Goal: Task Accomplishment & Management: Use online tool/utility

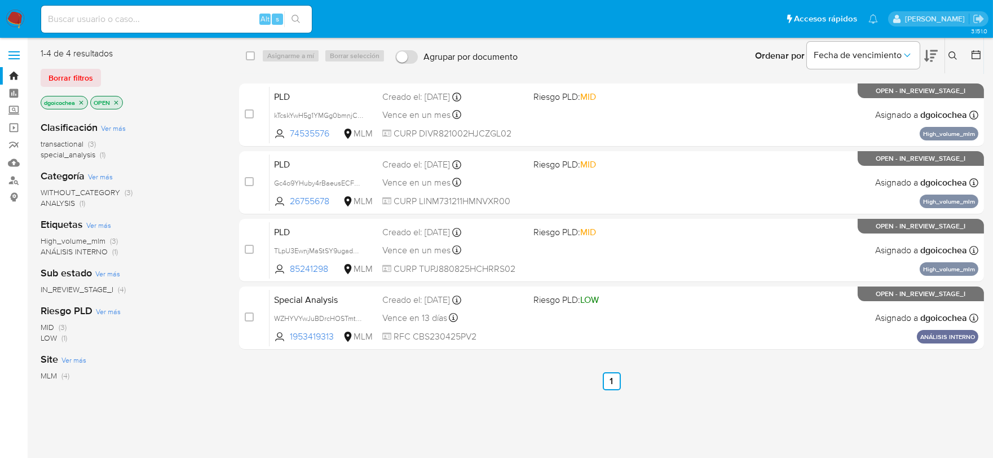
drag, startPoint x: 955, startPoint y: 57, endPoint x: 944, endPoint y: 65, distance: 13.8
click at [955, 56] on icon at bounding box center [953, 55] width 9 height 9
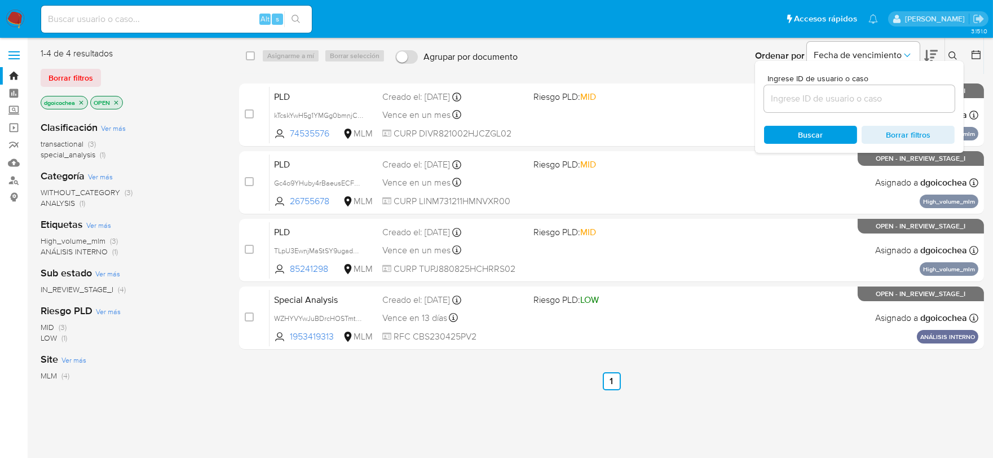
drag, startPoint x: 887, startPoint y: 86, endPoint x: 876, endPoint y: 96, distance: 16.0
click at [877, 94] on div at bounding box center [859, 98] width 191 height 27
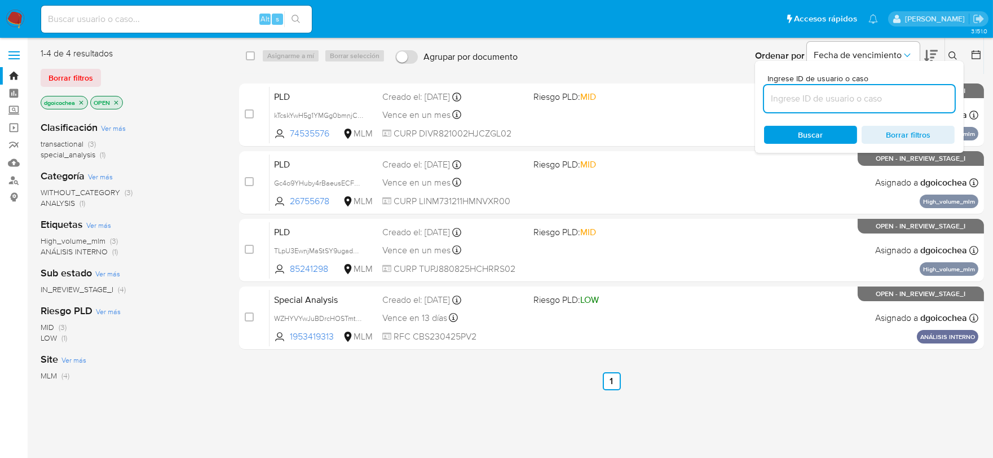
click at [876, 96] on input at bounding box center [859, 98] width 191 height 15
paste input "1342529893"
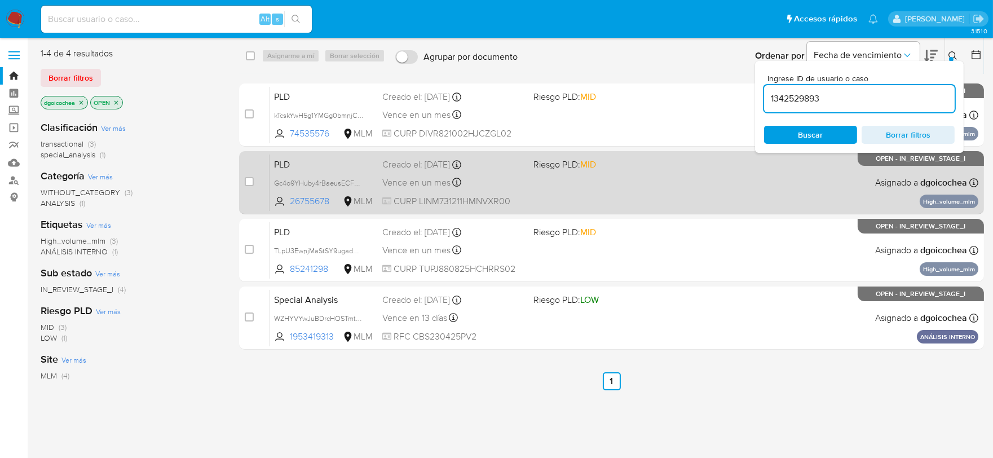
type input "1342529893"
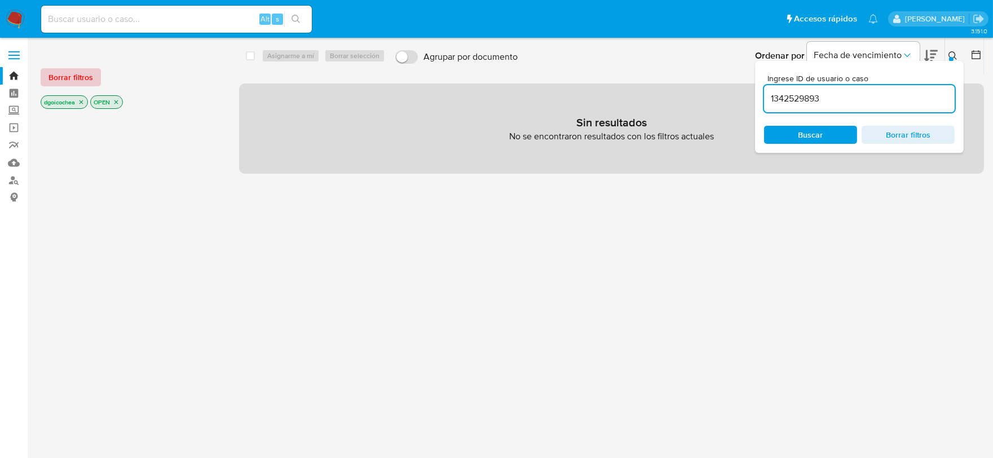
click at [68, 83] on span "Borrar filtros" at bounding box center [71, 77] width 45 height 16
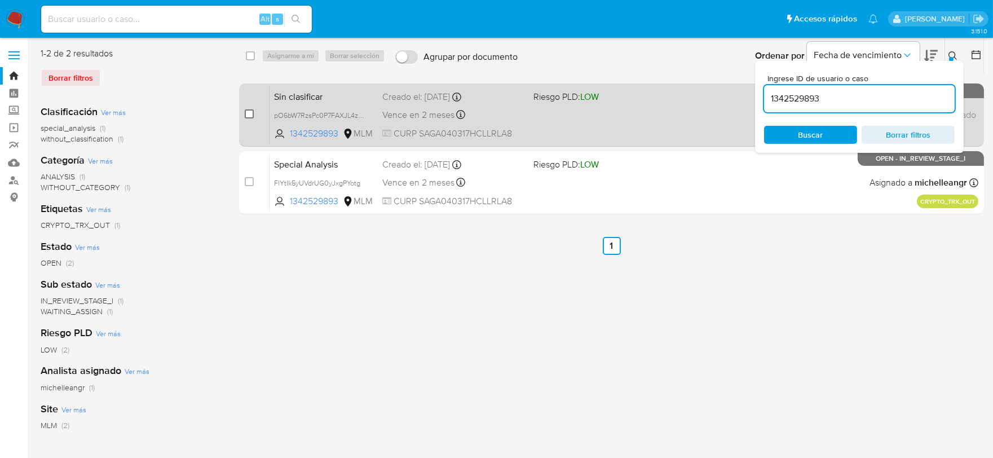
click at [253, 115] on input "checkbox" at bounding box center [249, 113] width 9 height 9
checkbox input "true"
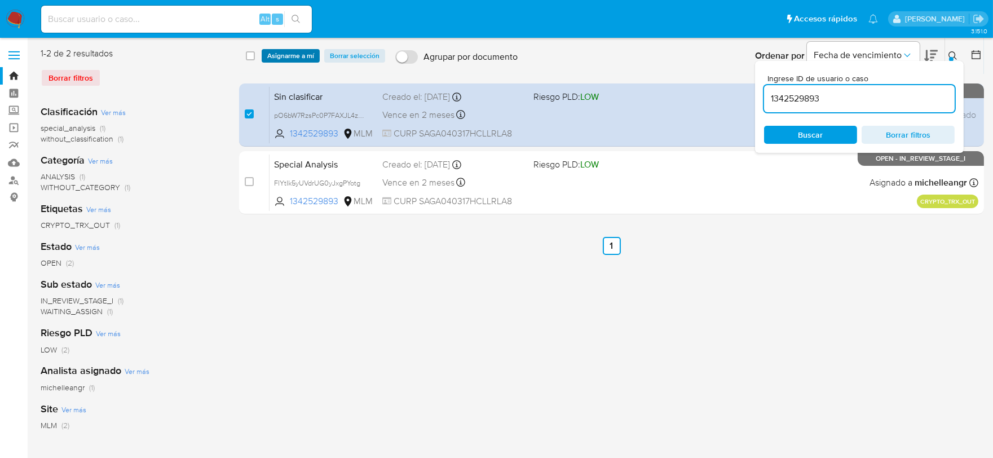
click at [304, 60] on span "Asignarme a mí" at bounding box center [290, 55] width 47 height 11
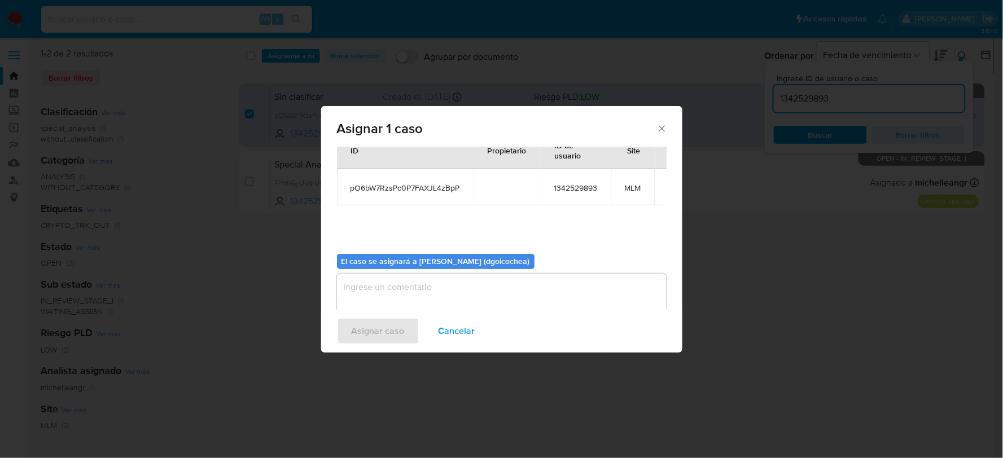
scroll to position [58, 0]
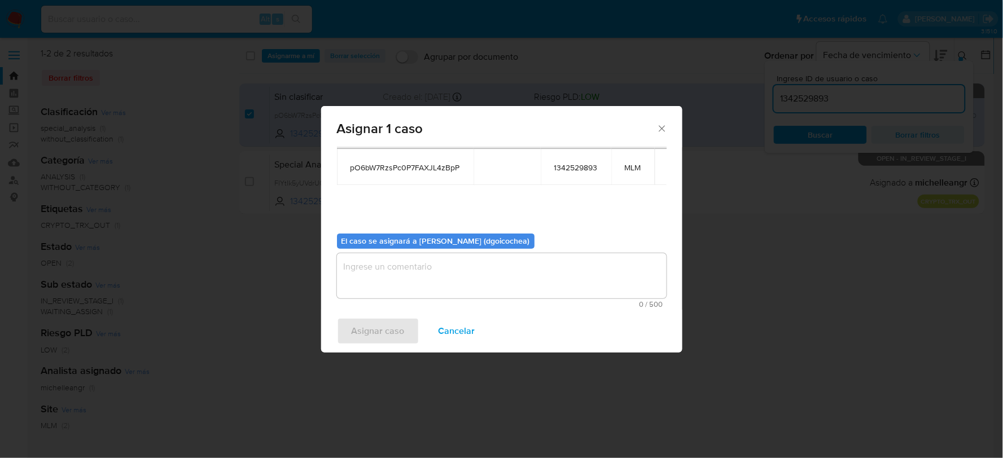
click at [413, 266] on textarea "assign-modal" at bounding box center [501, 275] width 329 height 45
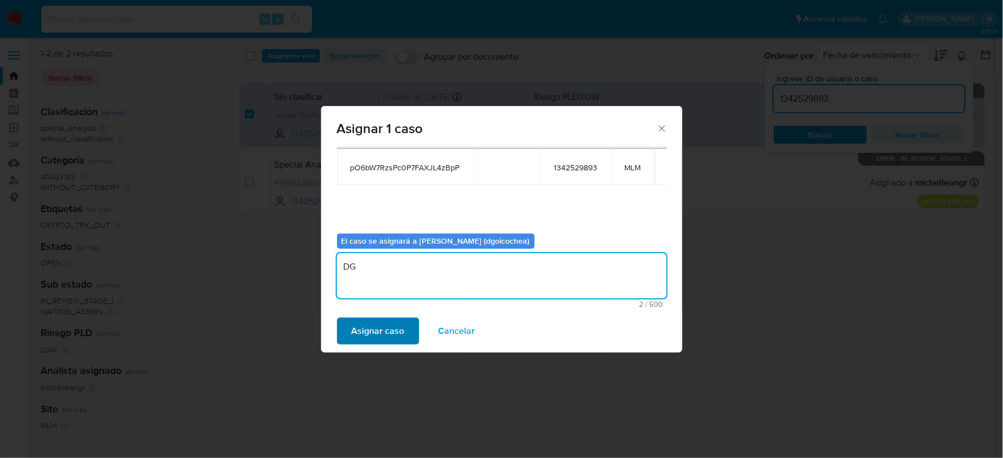
type textarea "DG"
click at [367, 326] on span "Asignar caso" at bounding box center [377, 331] width 53 height 25
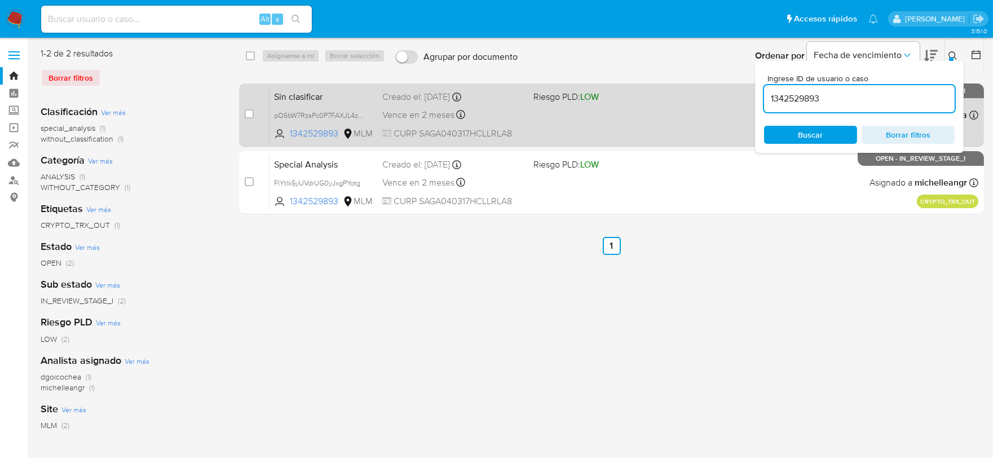
click at [291, 95] on span "Sin clasificar" at bounding box center [323, 96] width 99 height 15
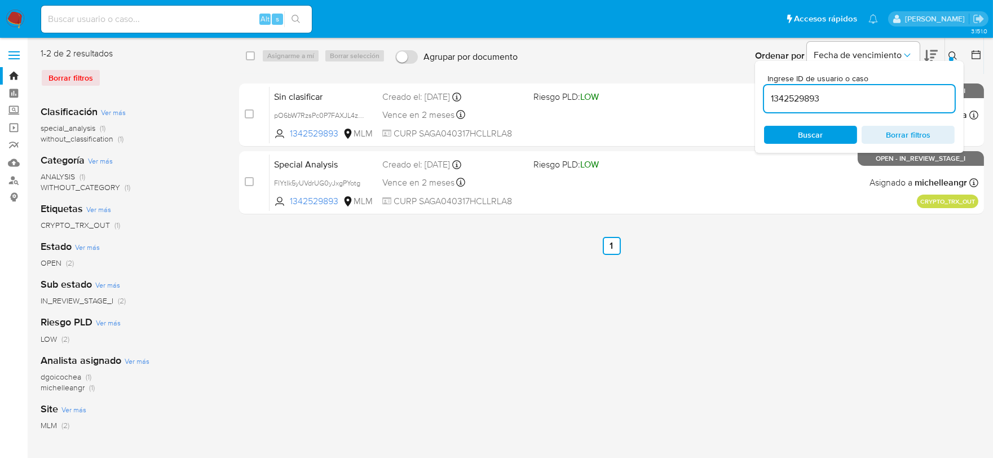
click at [802, 99] on input "1342529893" at bounding box center [859, 98] width 191 height 15
paste input "476938005"
type input "476938005"
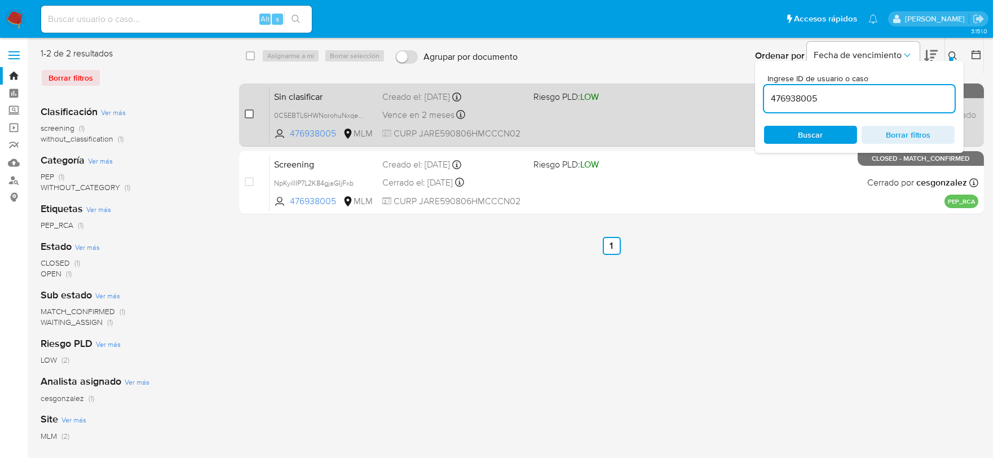
click at [248, 117] on input "checkbox" at bounding box center [249, 113] width 9 height 9
checkbox input "true"
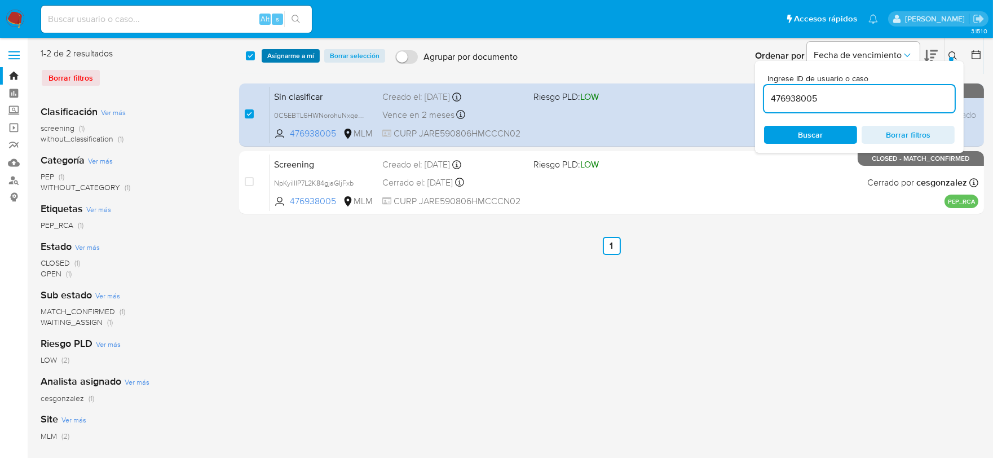
click at [299, 54] on span "Asignarme a mí" at bounding box center [290, 55] width 47 height 11
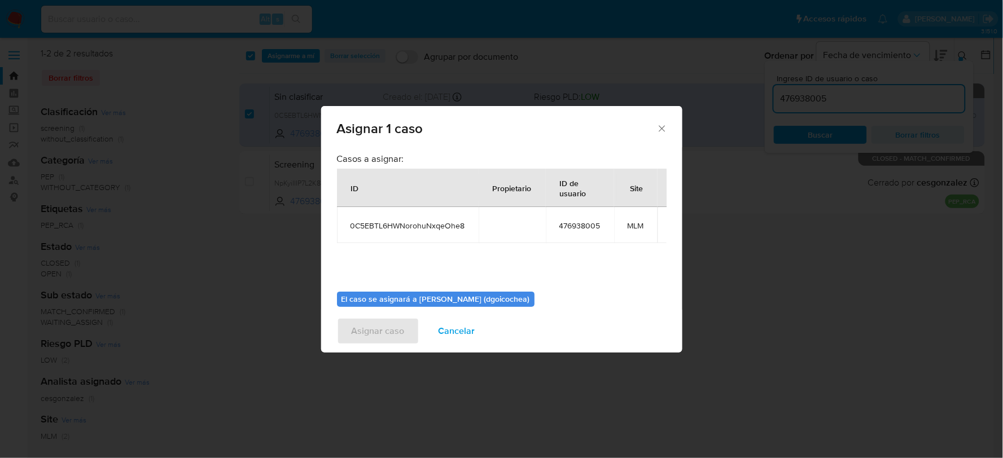
scroll to position [58, 0]
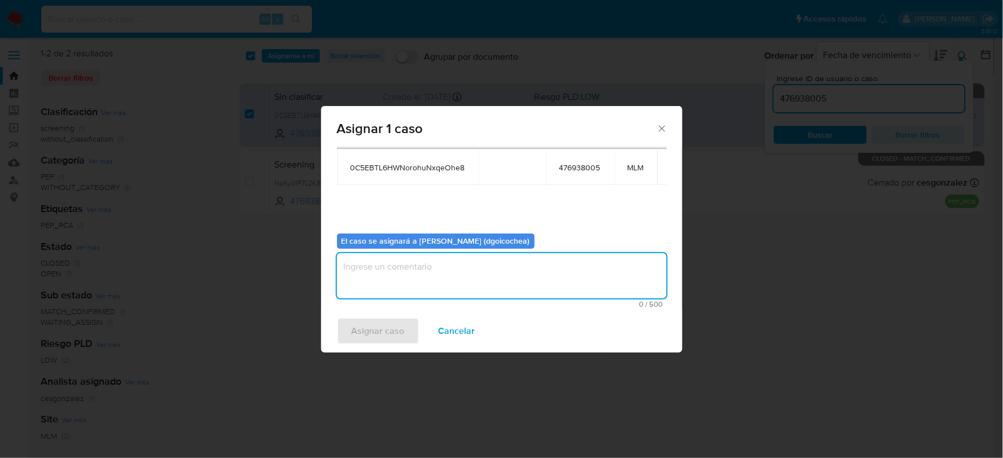
click at [520, 275] on textarea "assign-modal" at bounding box center [501, 275] width 329 height 45
type textarea "DG"
click at [395, 324] on span "Asignar caso" at bounding box center [377, 331] width 53 height 25
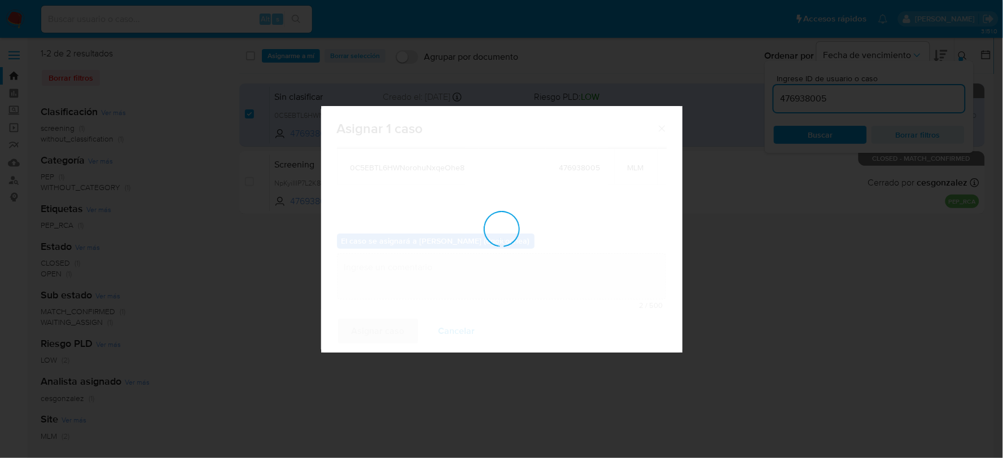
checkbox input "false"
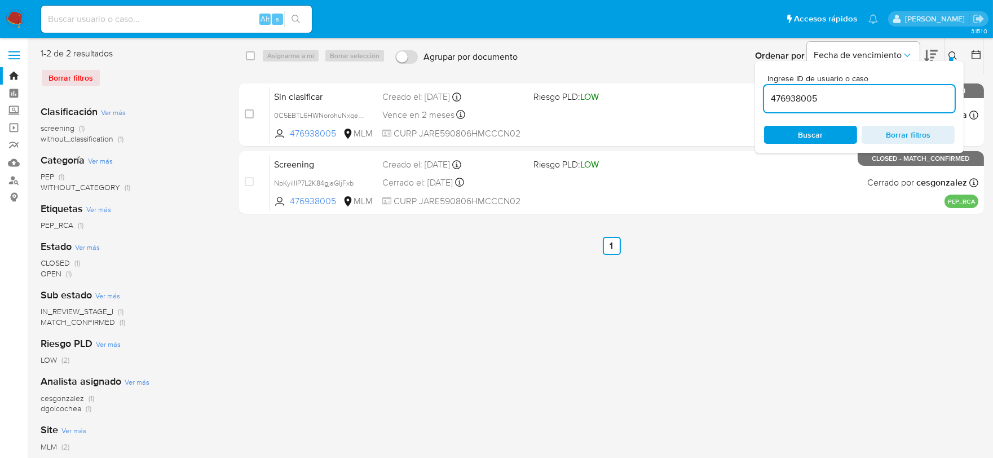
click at [952, 54] on icon at bounding box center [953, 55] width 9 height 9
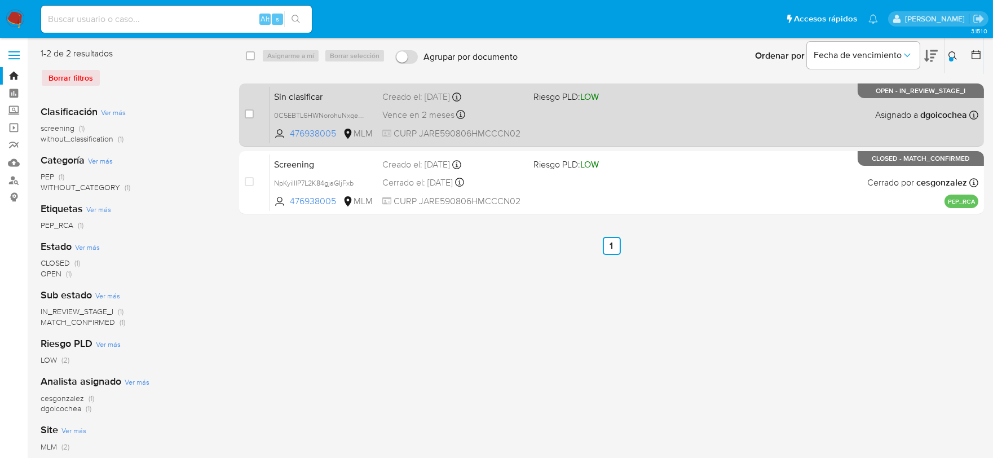
click at [300, 89] on span "Sin clasificar" at bounding box center [323, 96] width 99 height 15
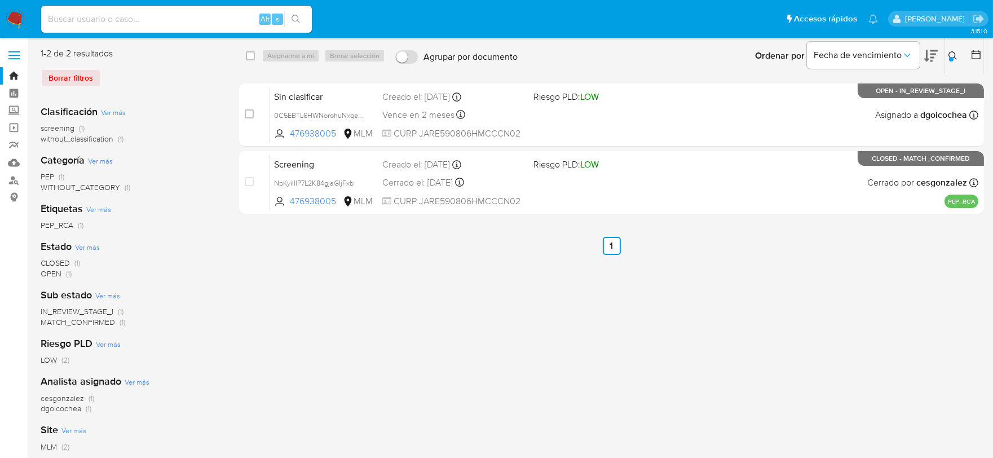
click at [951, 54] on icon at bounding box center [953, 55] width 9 height 9
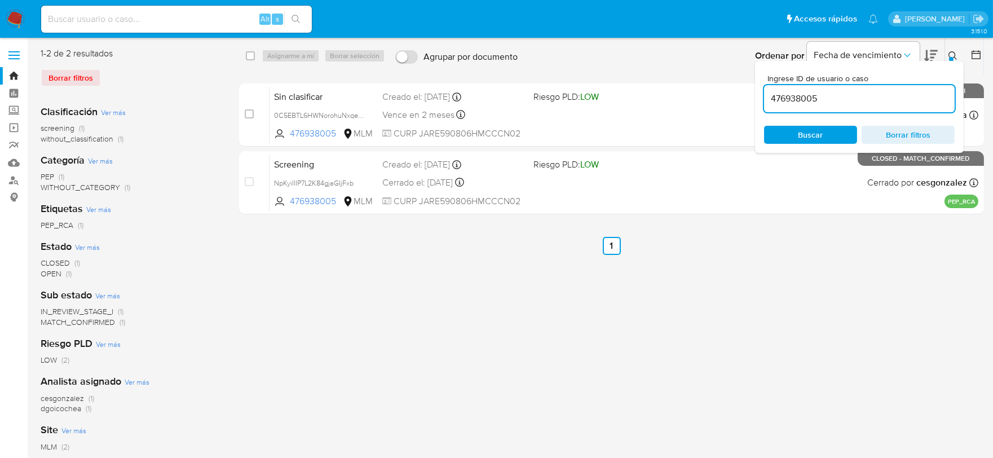
click at [873, 96] on input "476938005" at bounding box center [859, 98] width 191 height 15
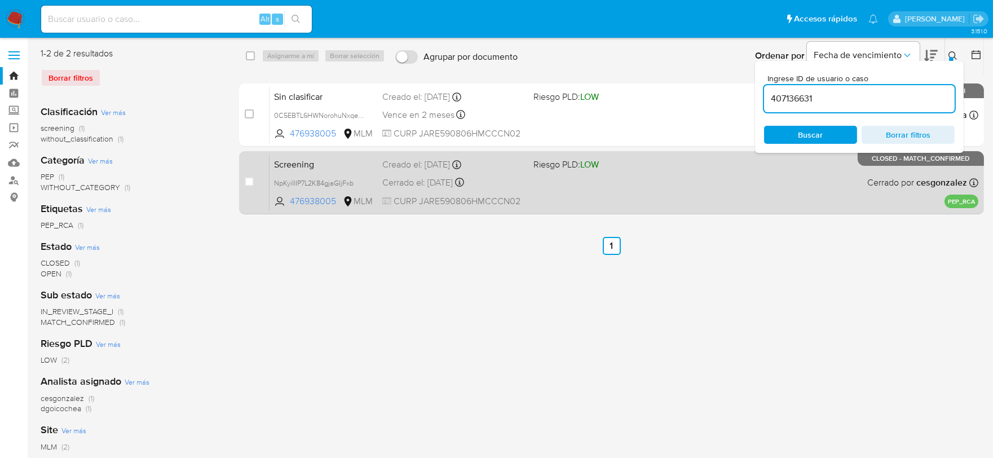
type input "407136631"
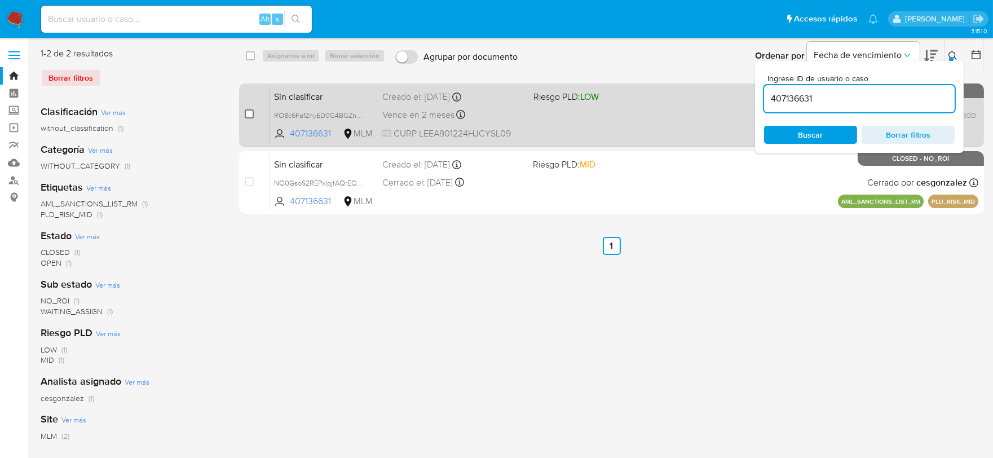
click at [249, 111] on input "checkbox" at bounding box center [249, 113] width 9 height 9
checkbox input "true"
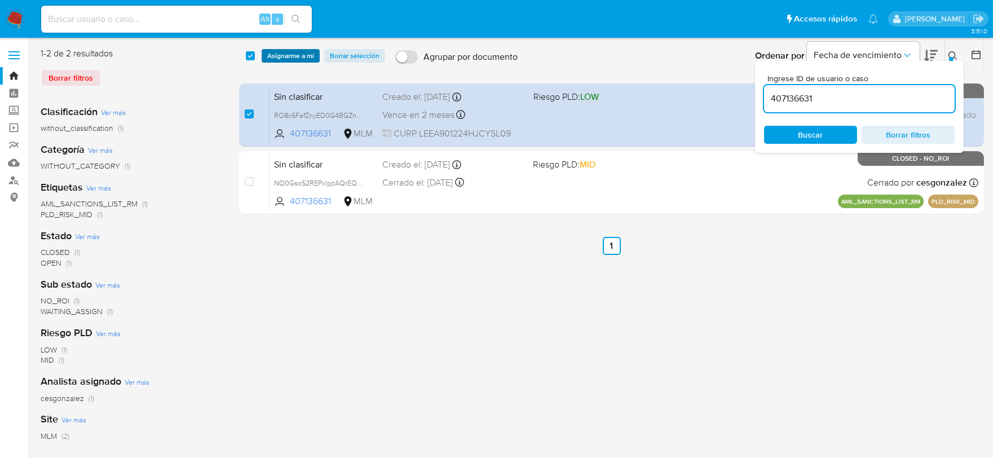
click at [284, 54] on span "Asignarme a mí" at bounding box center [290, 55] width 47 height 11
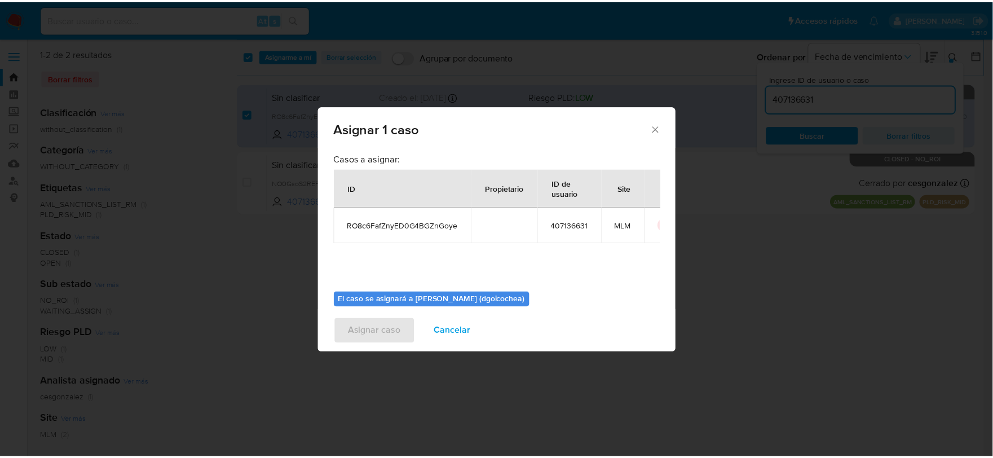
scroll to position [58, 0]
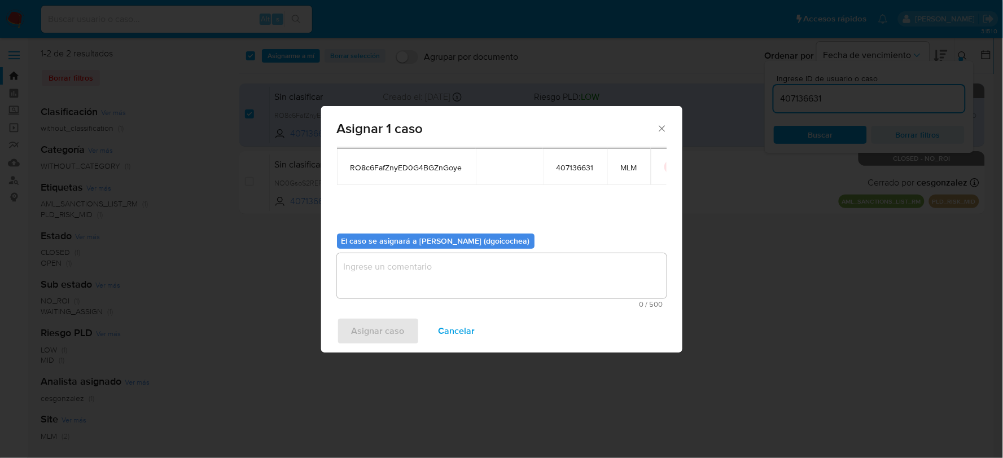
click at [458, 284] on textarea "assign-modal" at bounding box center [501, 275] width 329 height 45
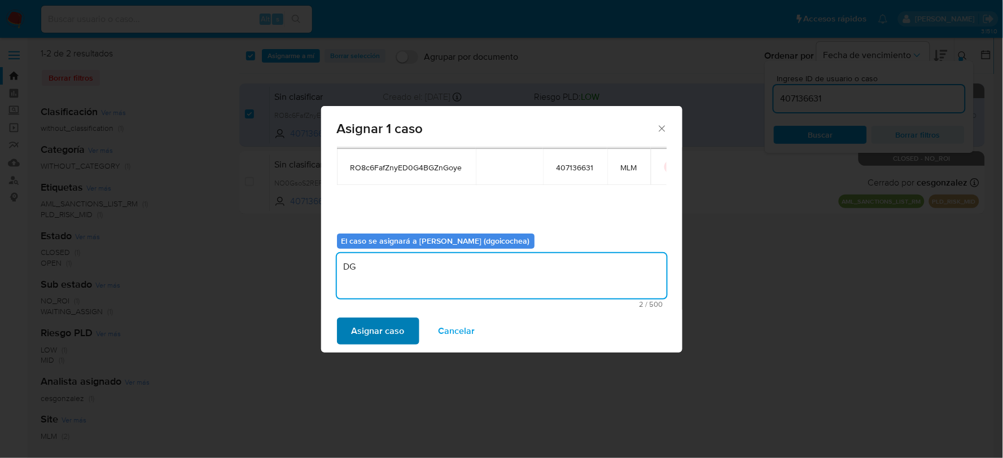
type textarea "DG"
click at [359, 335] on span "Asignar caso" at bounding box center [377, 331] width 53 height 25
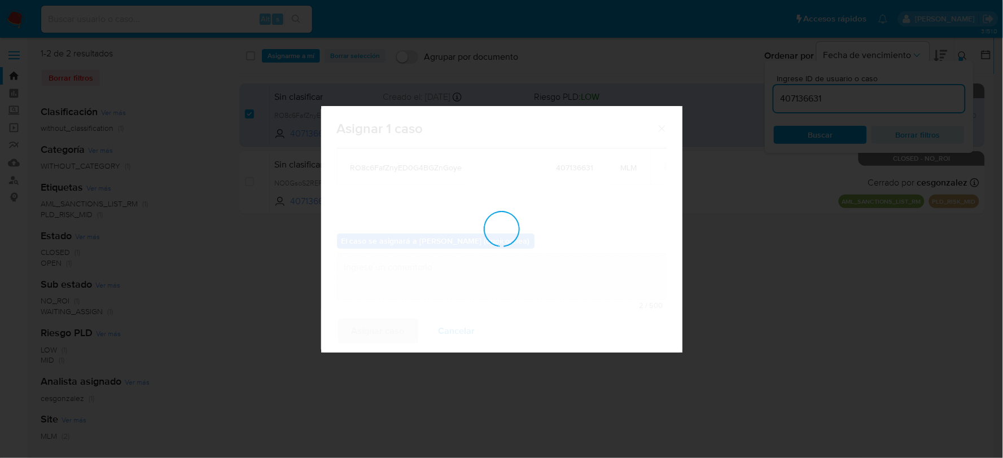
checkbox input "false"
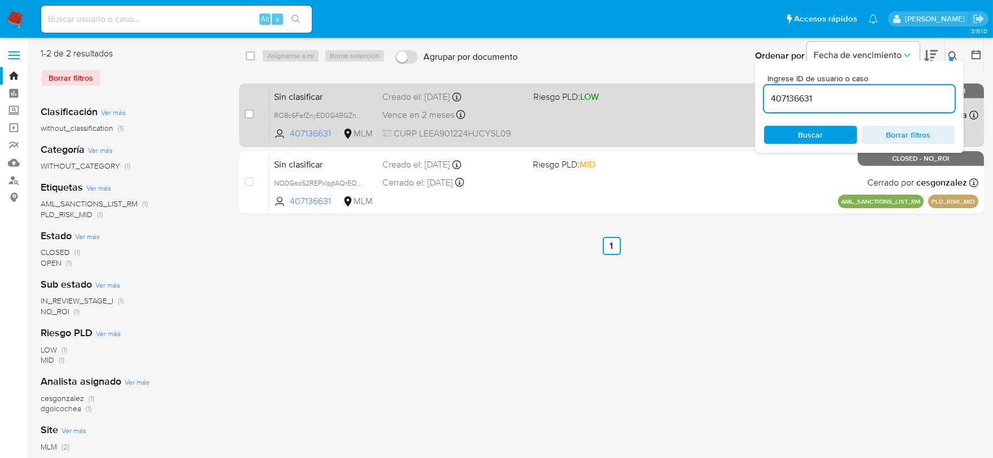
click at [296, 96] on span "Sin clasificar" at bounding box center [323, 96] width 99 height 15
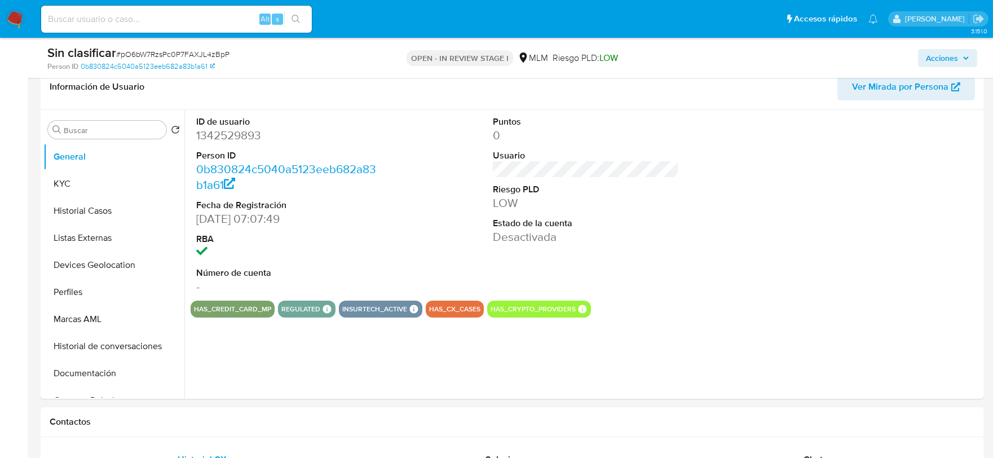
scroll to position [188, 0]
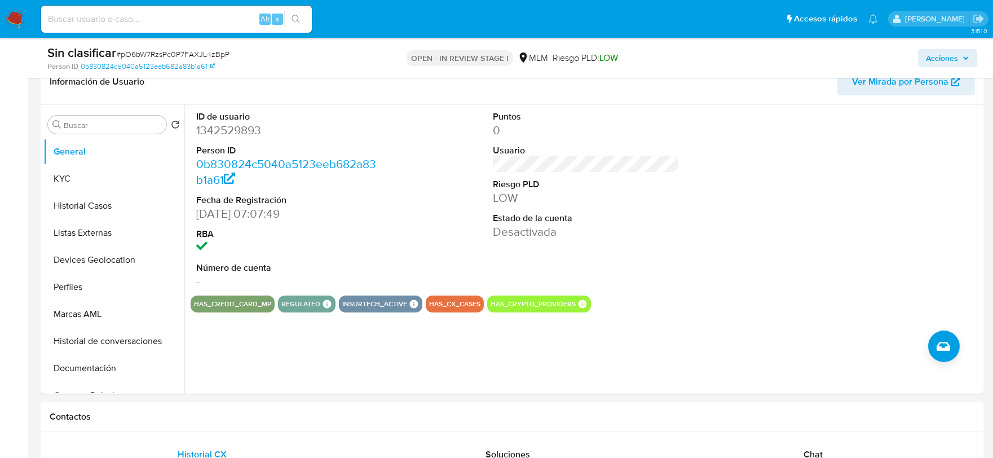
select select "10"
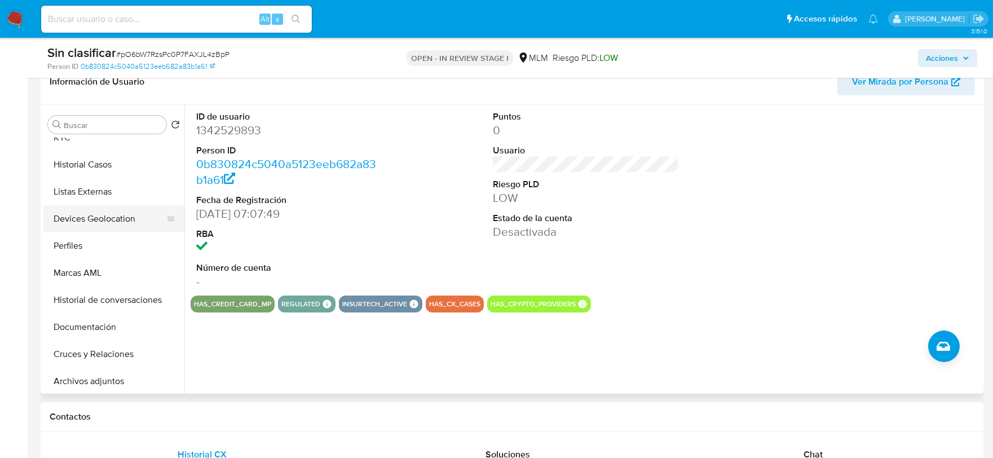
scroll to position [125, 0]
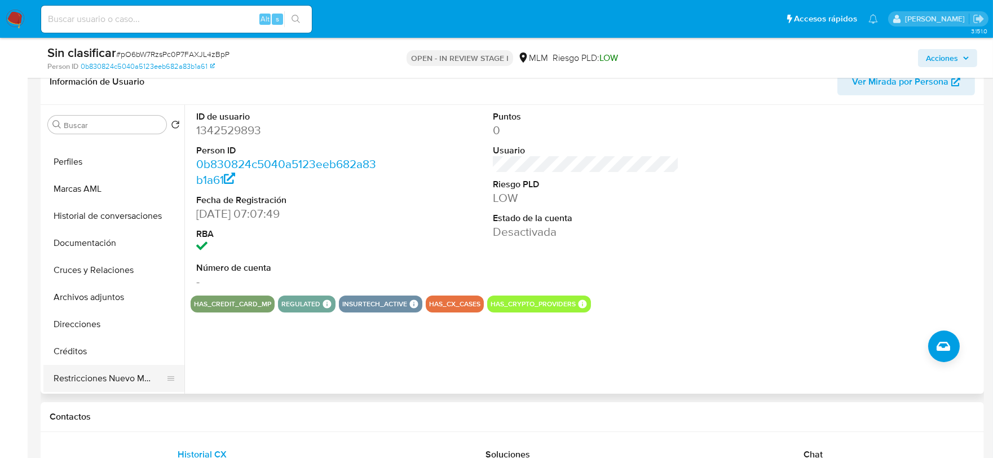
click at [116, 371] on button "Restricciones Nuevo Mundo" at bounding box center [109, 378] width 132 height 27
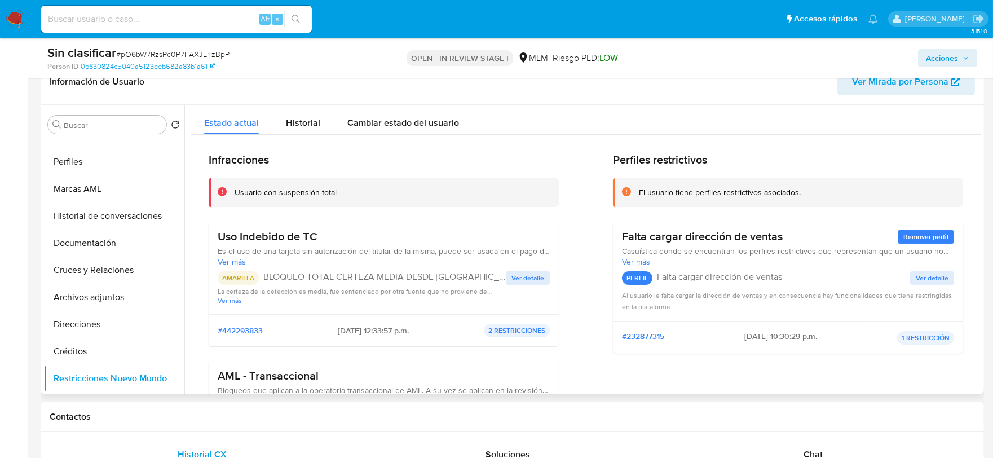
click at [519, 274] on span "Ver detalle" at bounding box center [528, 277] width 33 height 11
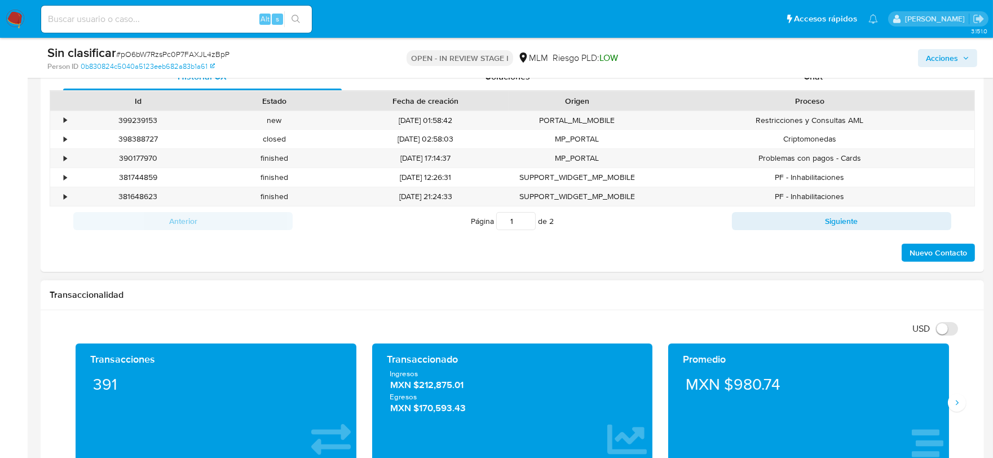
scroll to position [564, 0]
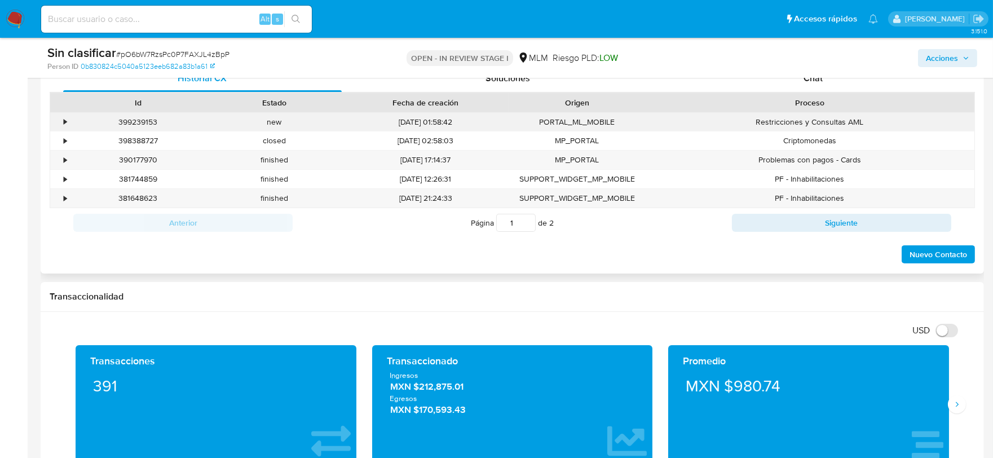
click at [62, 119] on div "•" at bounding box center [60, 122] width 20 height 19
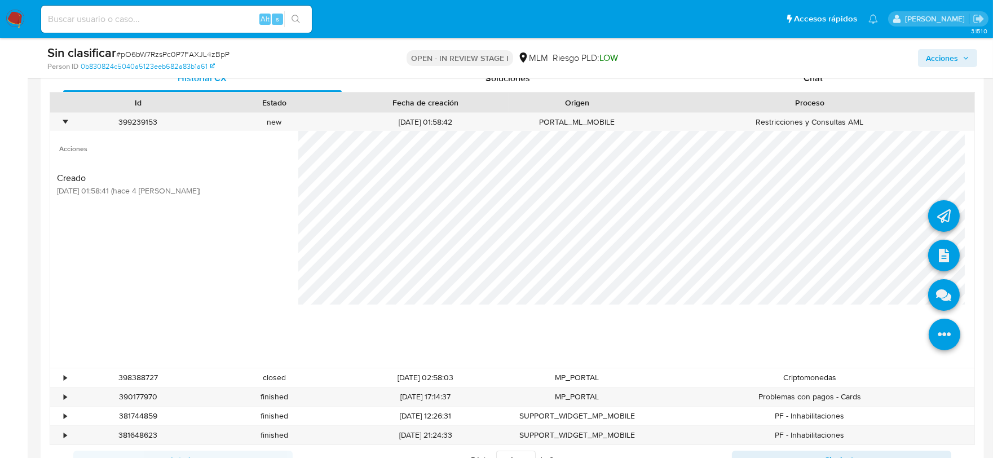
click at [929, 335] on icon at bounding box center [945, 335] width 32 height 32
click at [929, 291] on icon at bounding box center [945, 295] width 32 height 32
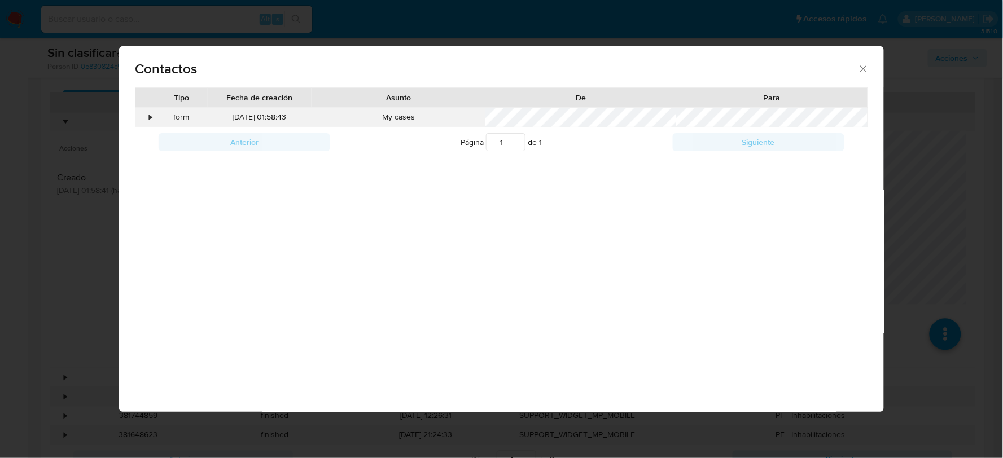
click at [150, 115] on div "•" at bounding box center [150, 117] width 3 height 11
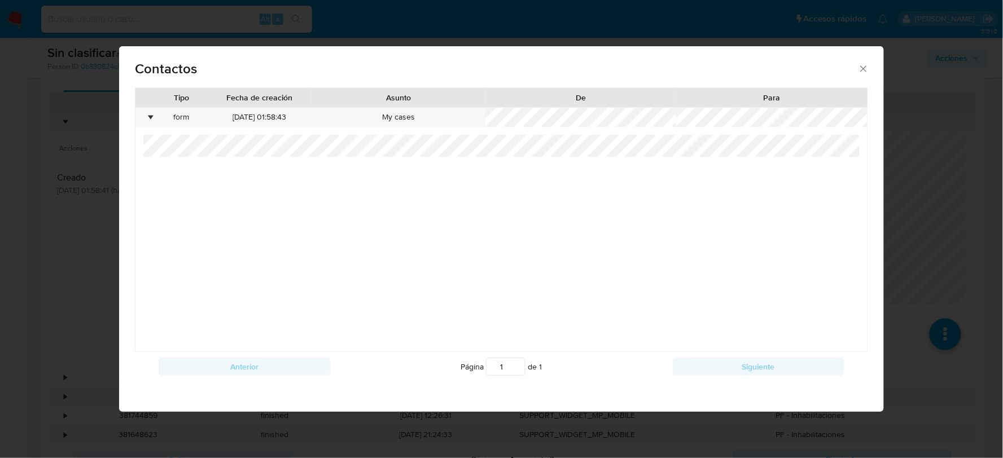
click at [865, 66] on icon "close" at bounding box center [863, 68] width 6 height 6
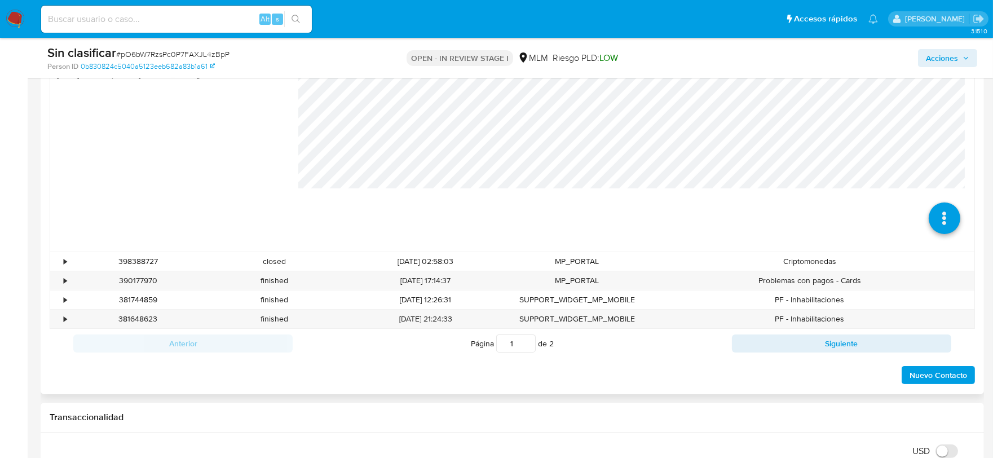
scroll to position [877, 0]
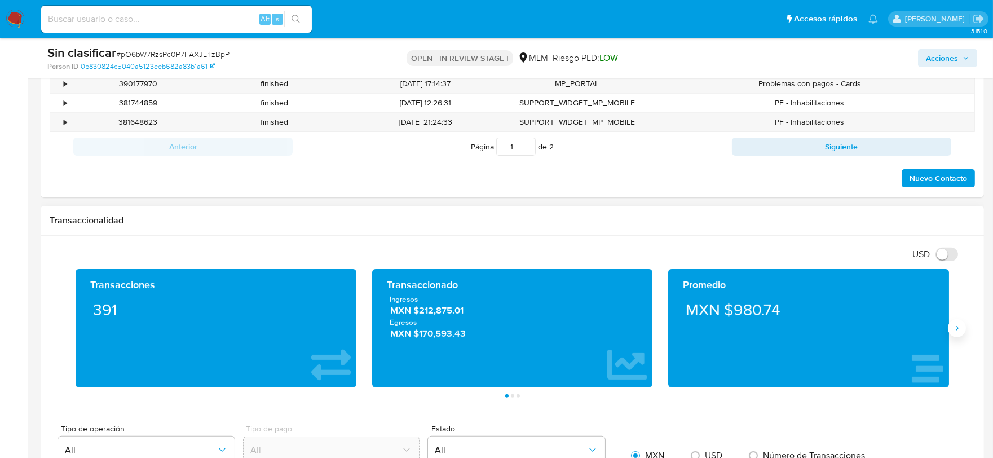
click at [954, 333] on icon "Siguiente" at bounding box center [957, 328] width 9 height 9
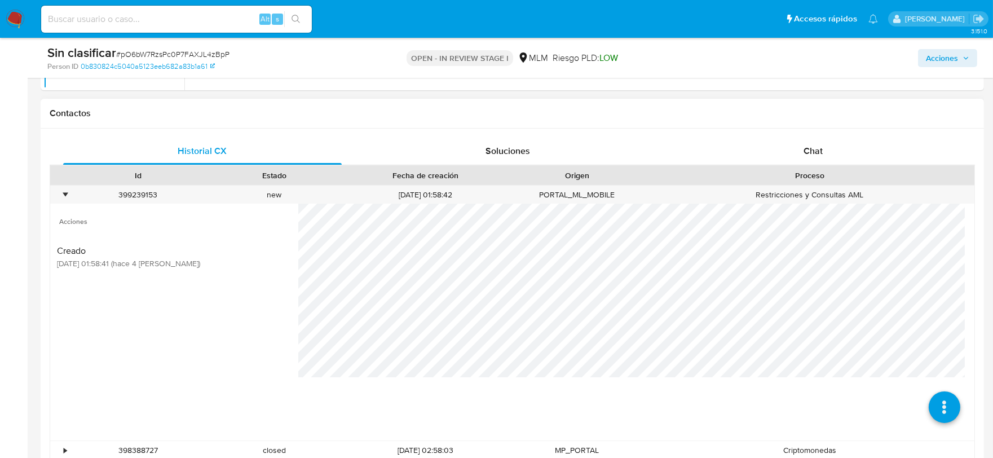
scroll to position [313, 0]
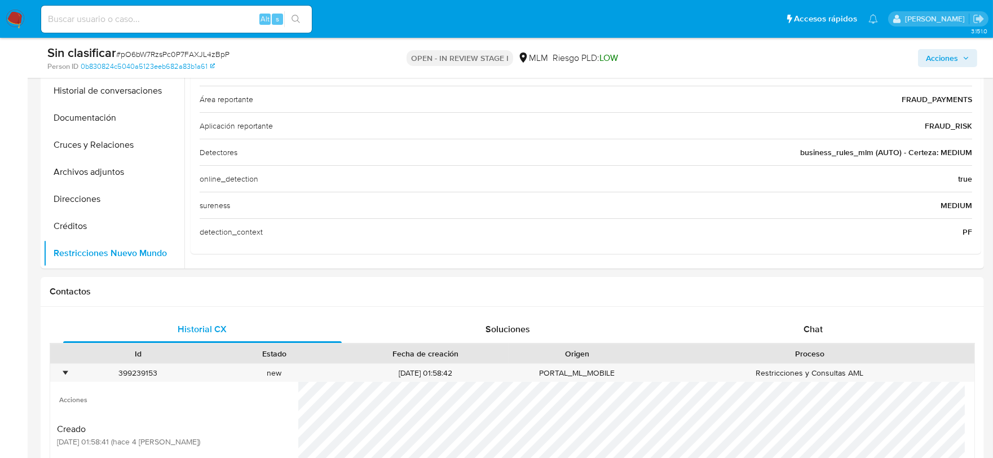
click at [947, 53] on span "Acciones" at bounding box center [942, 58] width 32 height 18
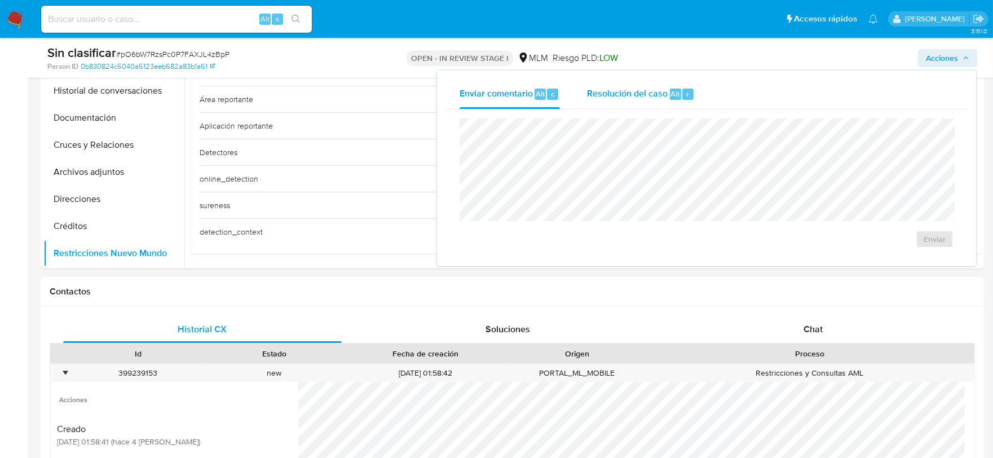
click at [619, 102] on div "Resolución del caso Alt r" at bounding box center [641, 94] width 108 height 29
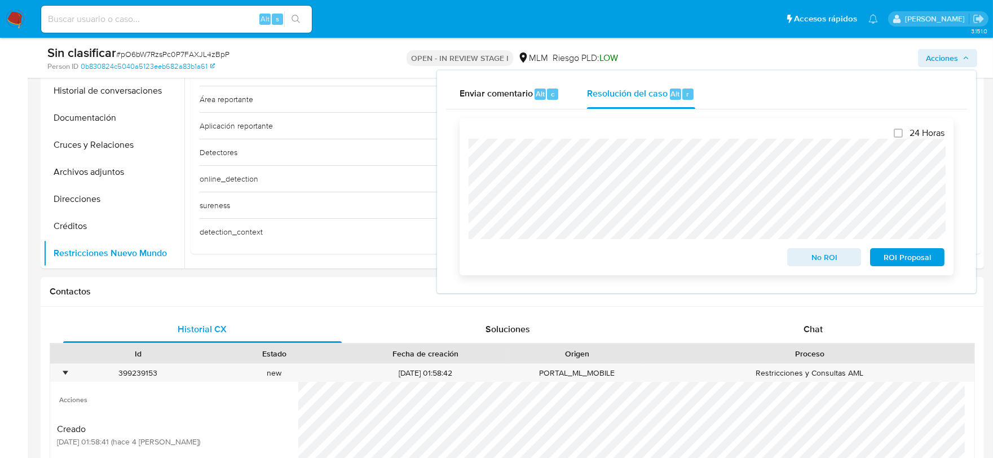
click at [828, 256] on span "No ROI" at bounding box center [824, 257] width 59 height 16
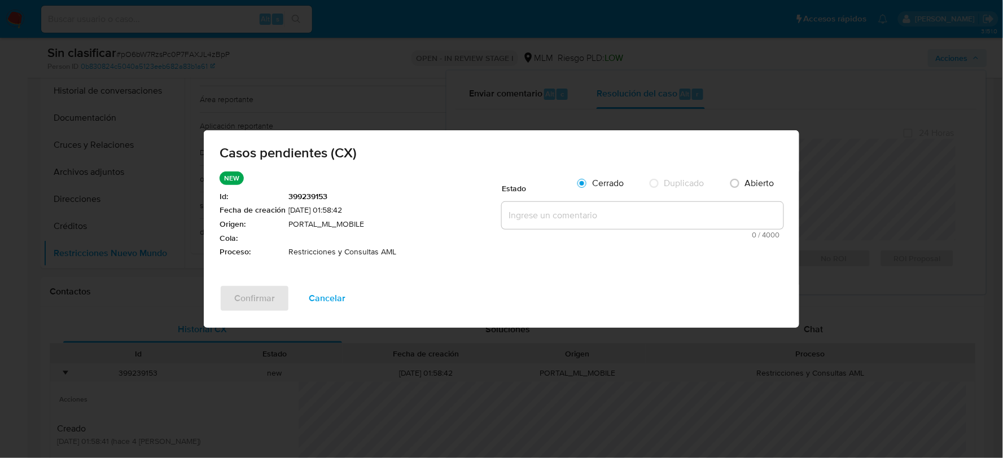
drag, startPoint x: 320, startPoint y: 300, endPoint x: 341, endPoint y: 291, distance: 22.7
click at [322, 300] on span "Cancelar" at bounding box center [327, 298] width 37 height 25
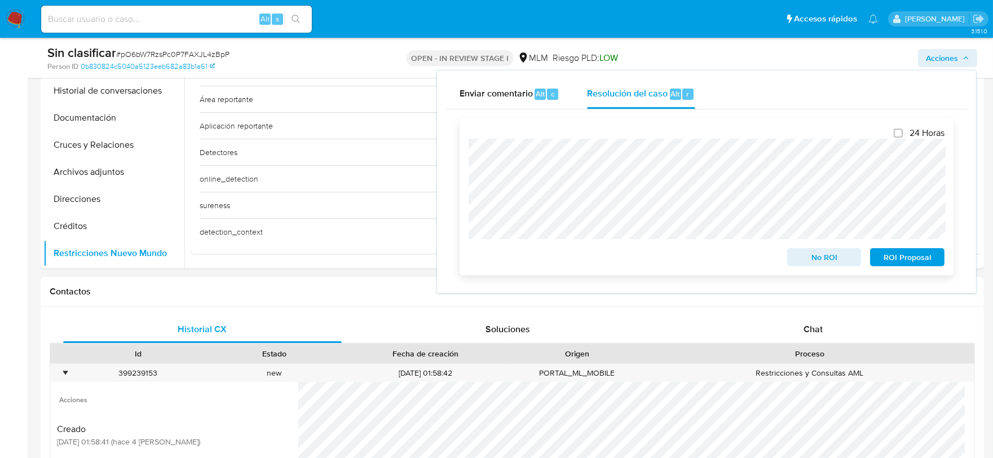
click at [830, 258] on span "No ROI" at bounding box center [824, 257] width 59 height 16
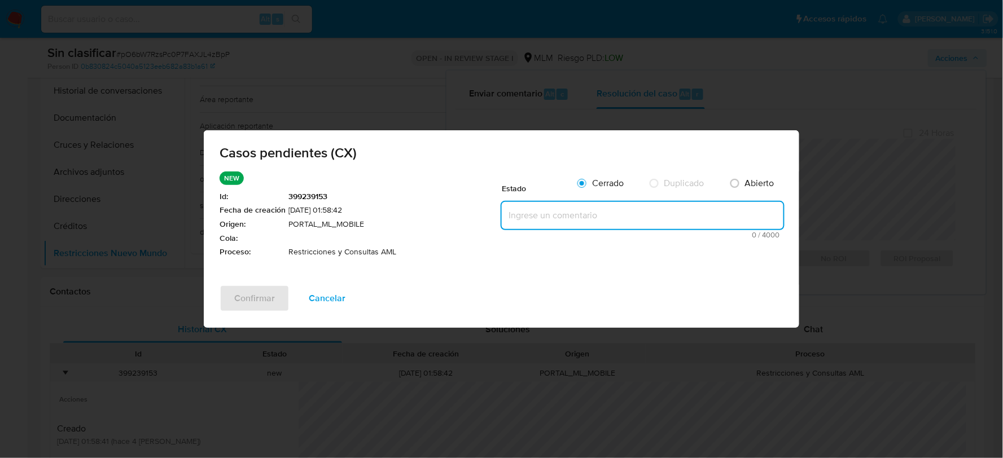
click at [533, 212] on textarea at bounding box center [643, 215] width 282 height 27
paste textarea "SE VALIDA CX, NO CORRESPONDE A ATENCION DE AML, CLIENTE CON BLOQUEO POR FRAUDE."
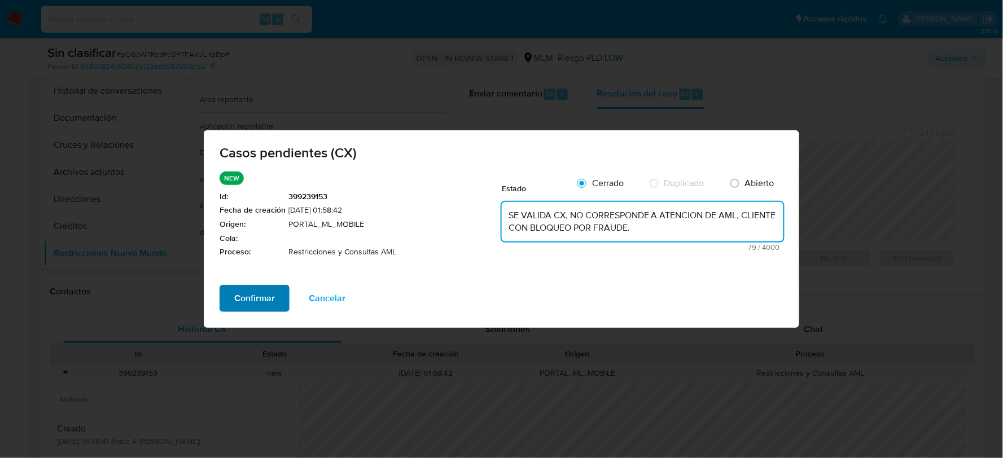
type textarea "SE VALIDA CX, NO CORRESPONDE A ATENCION DE AML, CLIENTE CON BLOQUEO POR FRAUDE."
click at [260, 298] on span "Confirmar" at bounding box center [254, 298] width 41 height 25
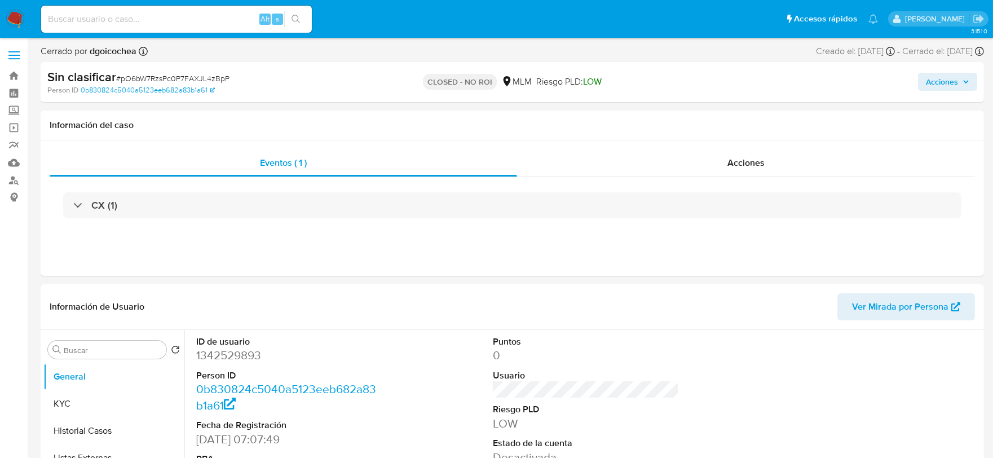
select select "10"
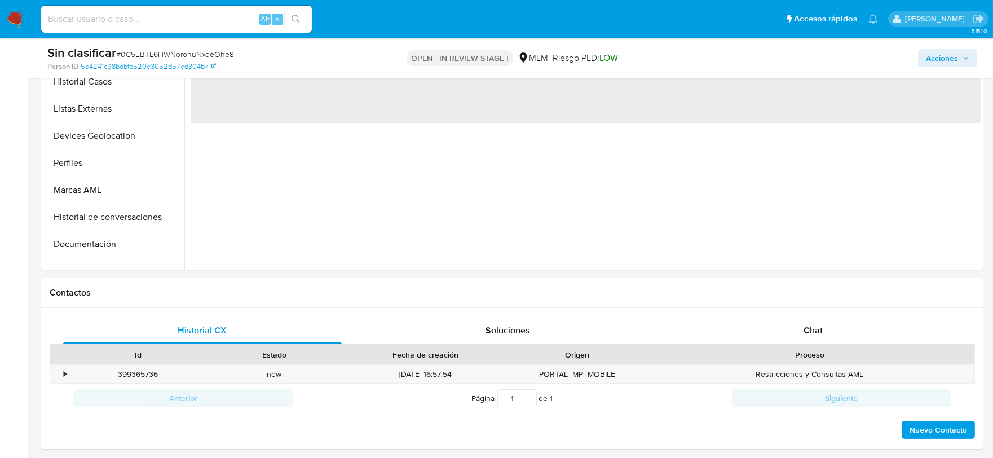
scroll to position [313, 0]
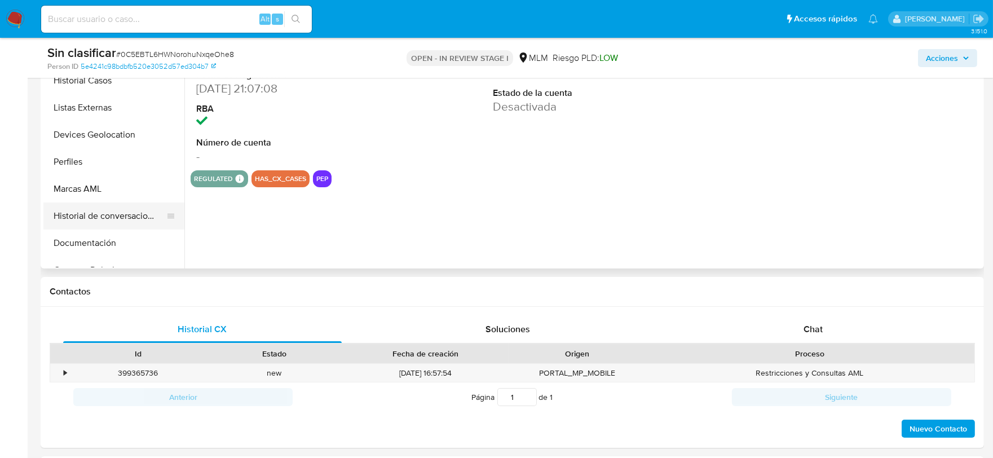
select select "10"
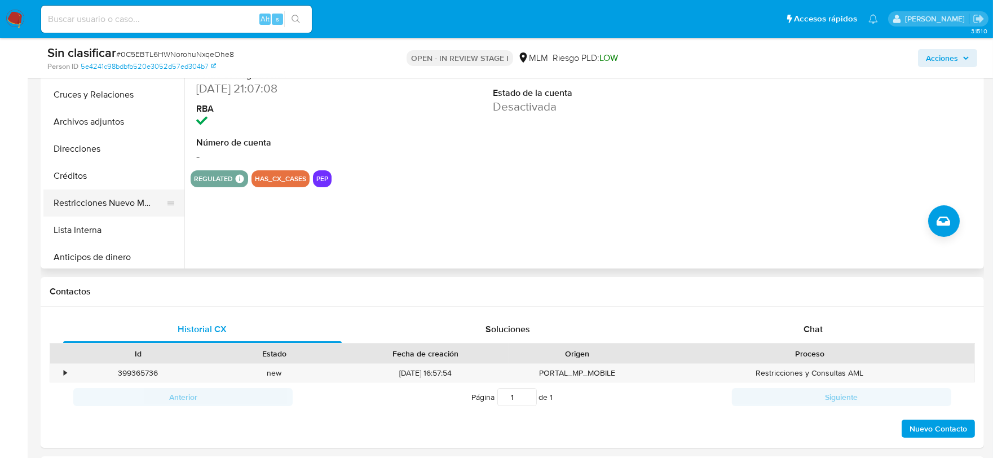
scroll to position [188, 0]
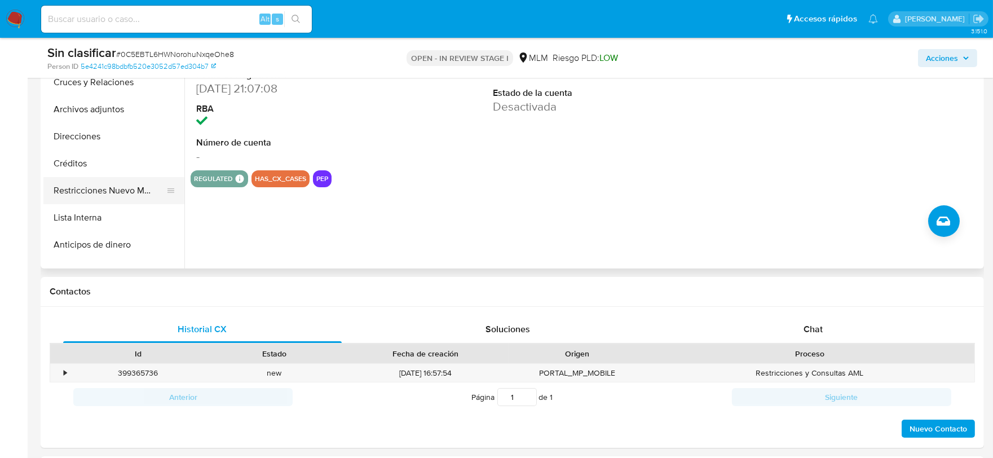
click at [126, 187] on button "Restricciones Nuevo Mundo" at bounding box center [109, 190] width 132 height 27
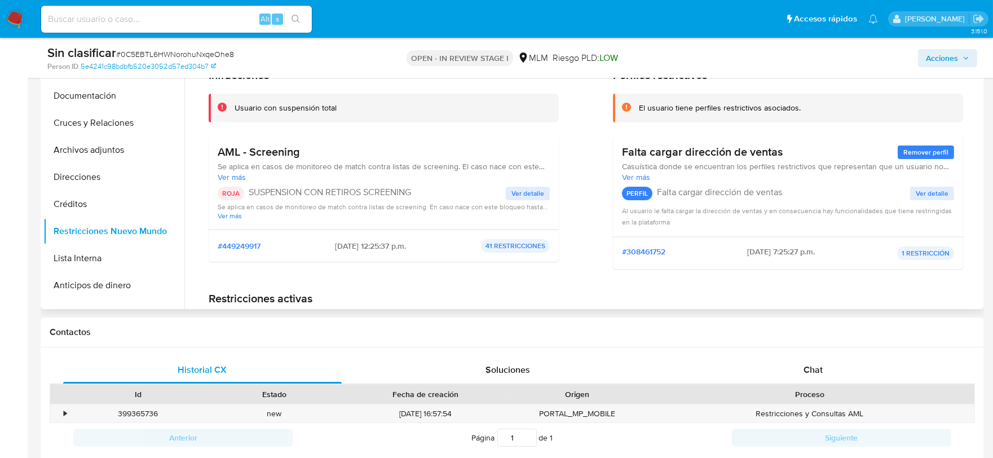
scroll to position [250, 0]
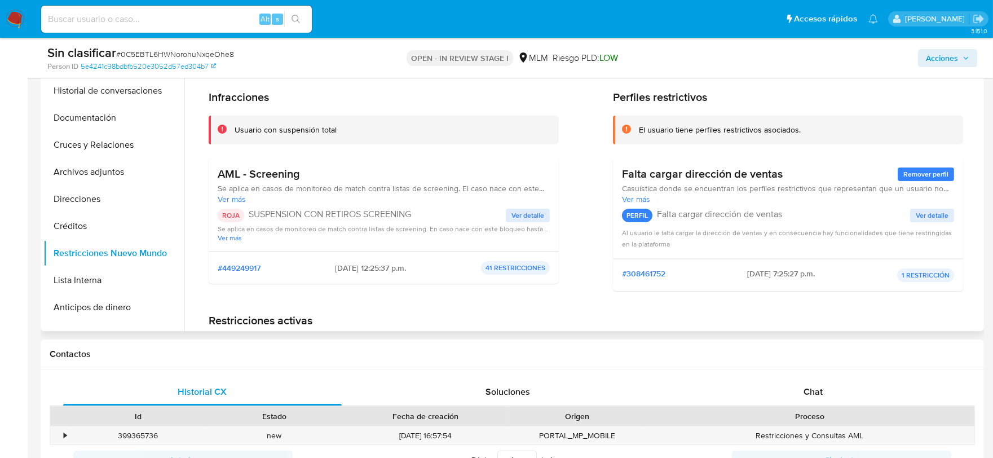
click at [529, 210] on span "Ver detalle" at bounding box center [528, 215] width 33 height 11
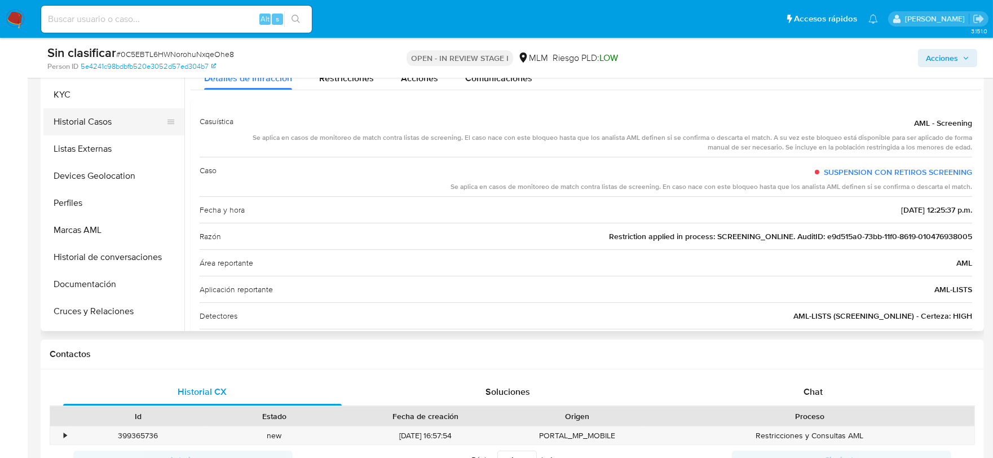
scroll to position [0, 0]
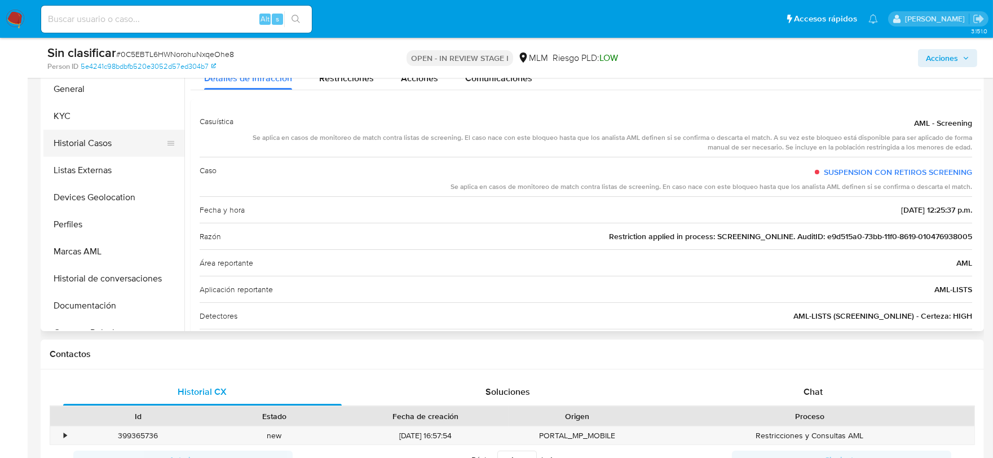
click at [108, 149] on button "Historial Casos" at bounding box center [109, 143] width 132 height 27
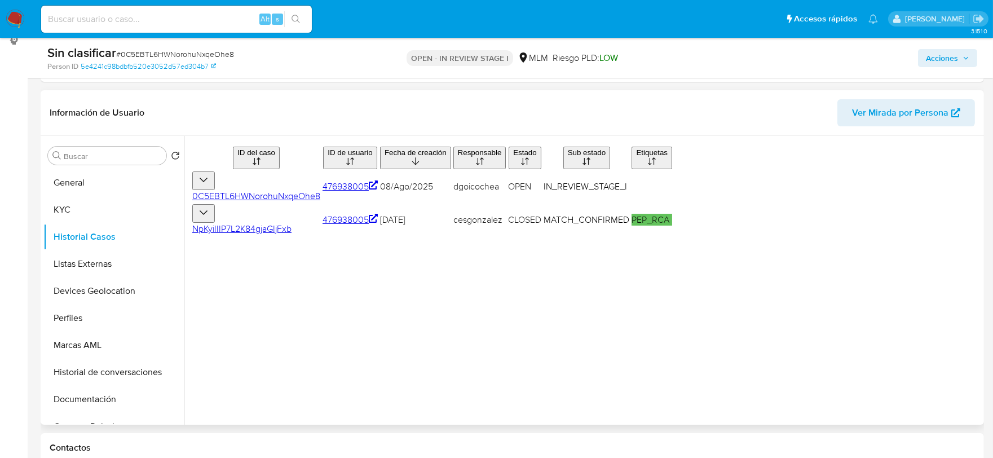
scroll to position [125, 0]
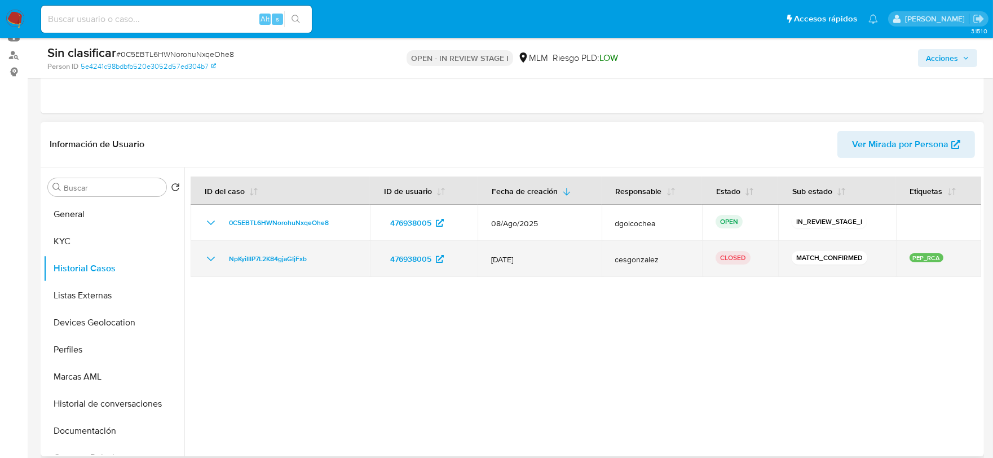
click at [208, 262] on icon "Mostrar/Ocultar" at bounding box center [211, 259] width 14 height 14
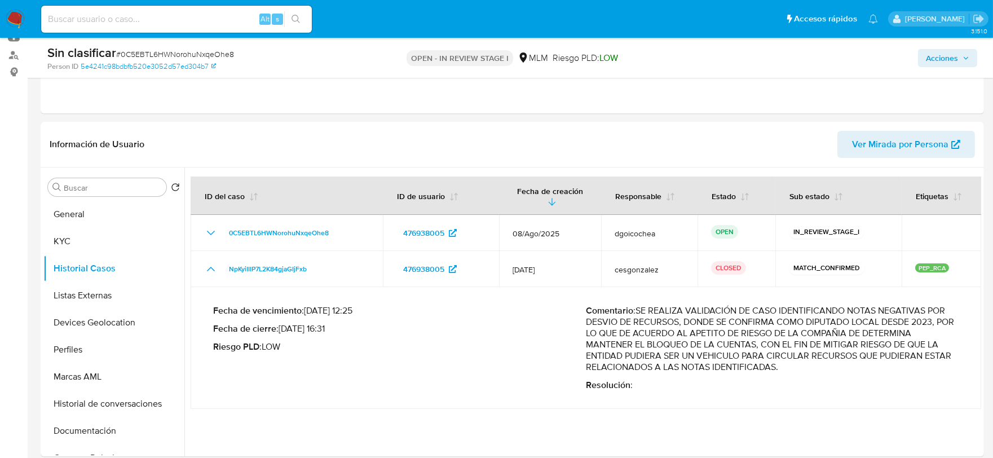
click at [962, 59] on span "Acciones" at bounding box center [947, 58] width 43 height 16
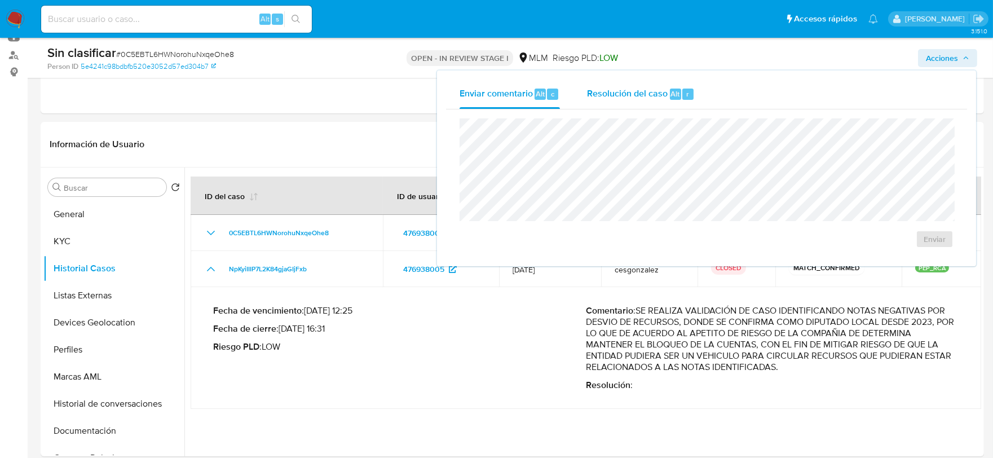
click at [634, 99] on div "Resolución del caso Alt r" at bounding box center [641, 94] width 108 height 29
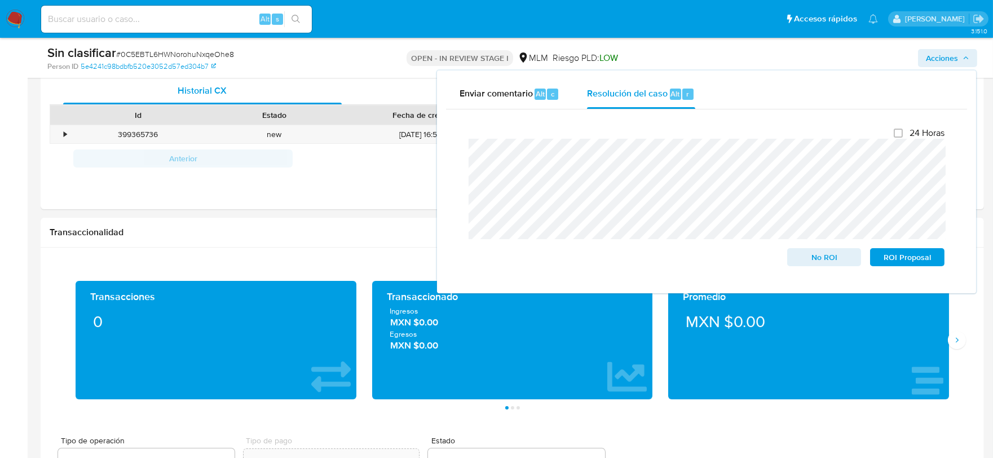
scroll to position [564, 0]
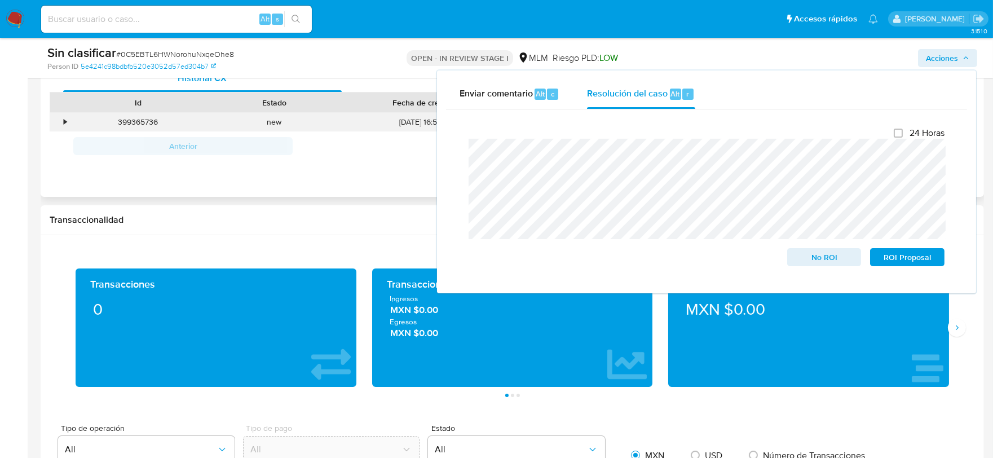
click at [68, 125] on div "•" at bounding box center [60, 122] width 20 height 19
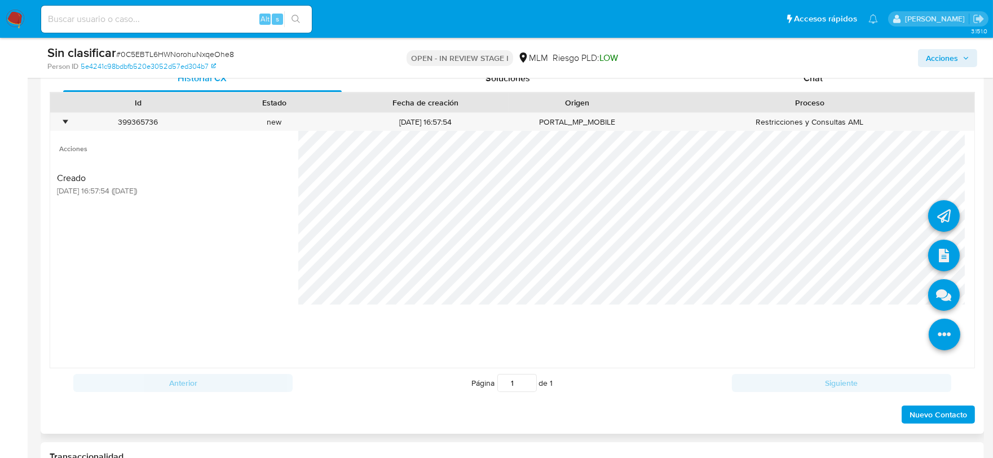
click at [931, 324] on icon at bounding box center [945, 335] width 32 height 32
click at [938, 258] on icon at bounding box center [945, 256] width 32 height 32
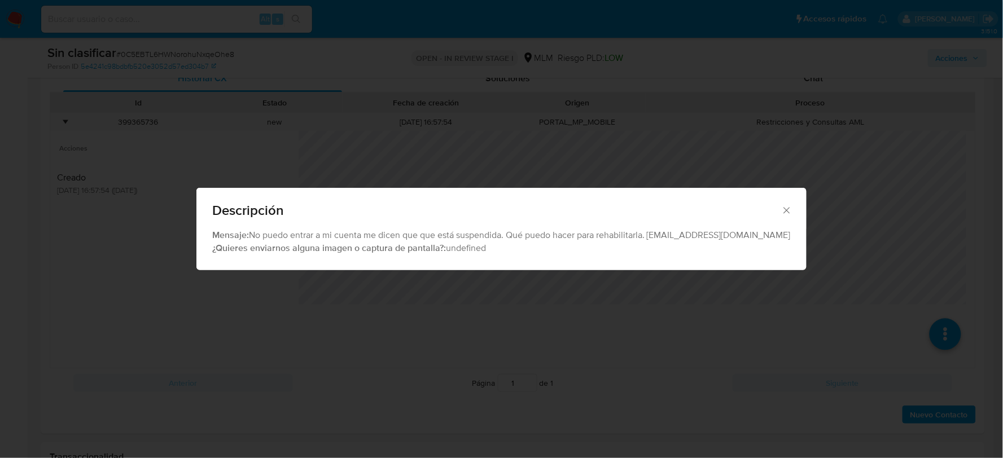
click at [781, 206] on icon "Cerrar" at bounding box center [786, 210] width 11 height 11
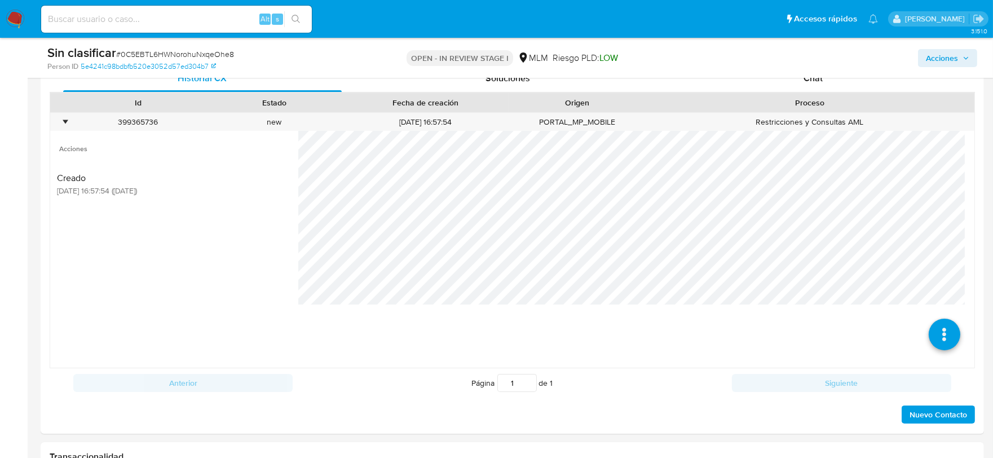
click at [938, 51] on span "Acciones" at bounding box center [942, 58] width 32 height 18
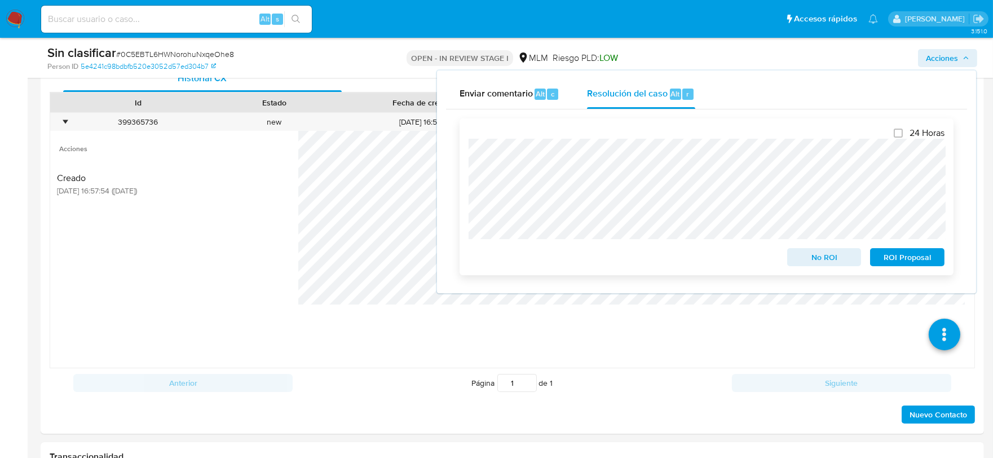
click at [834, 258] on span "No ROI" at bounding box center [824, 257] width 59 height 16
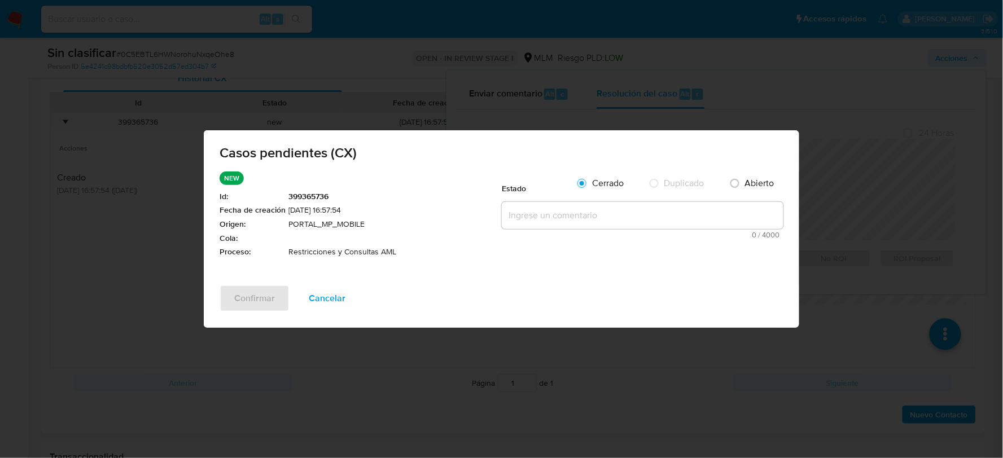
click at [595, 210] on textarea at bounding box center [643, 215] width 282 height 27
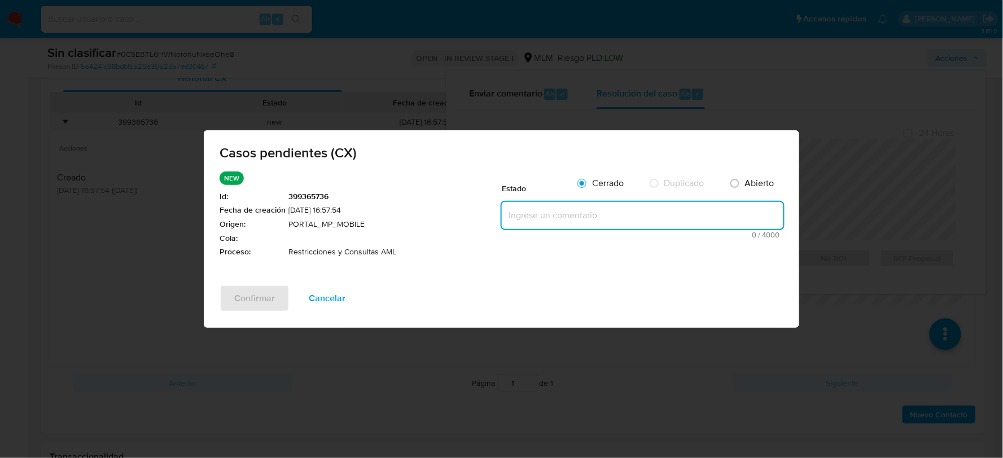
paste textarea "SE VALIDA CX, CLIENTE CON BLOQUEO POR NOTAS NEGATIVAS. NO ES POSIBLE ELIMINAR R…"
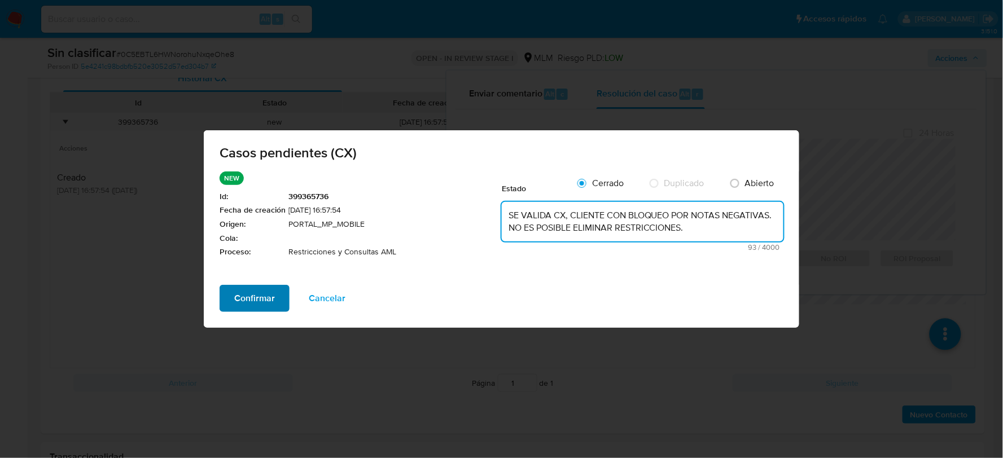
type textarea "SE VALIDA CX, CLIENTE CON BLOQUEO POR NOTAS NEGATIVAS. NO ES POSIBLE ELIMINAR R…"
click at [249, 305] on span "Confirmar" at bounding box center [254, 298] width 41 height 25
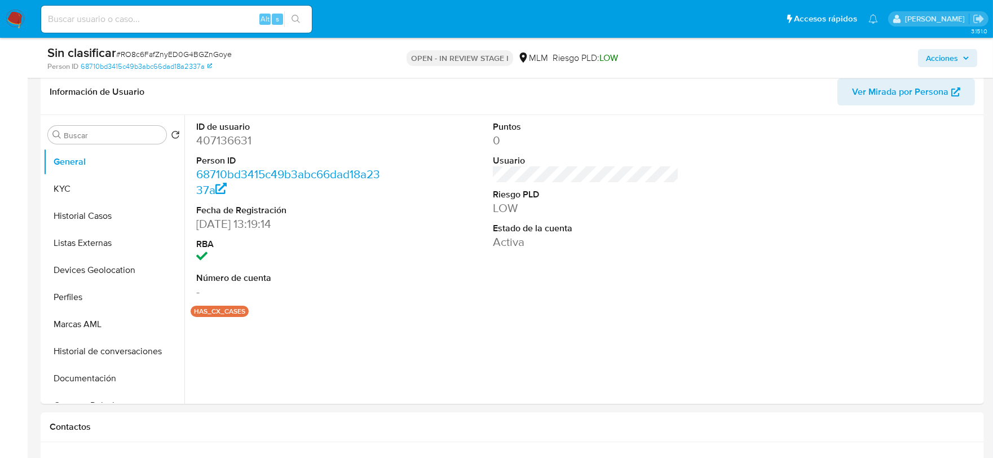
scroll to position [250, 0]
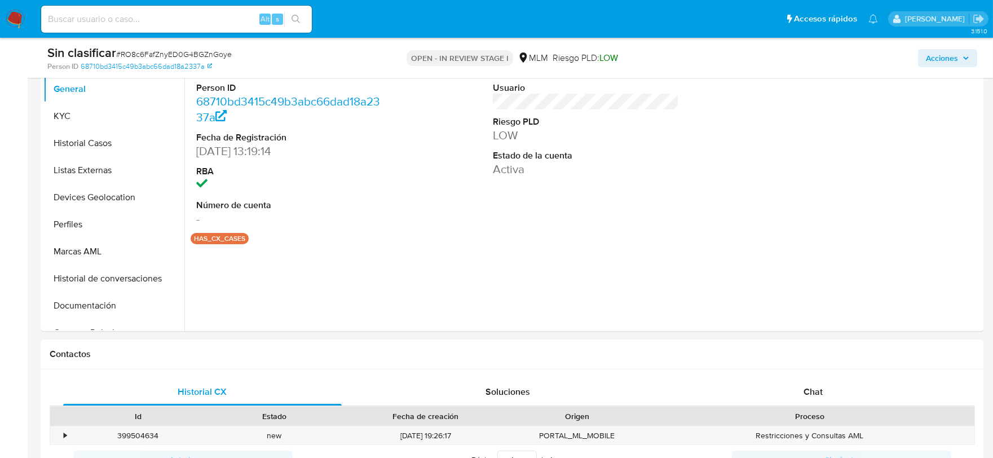
select select "10"
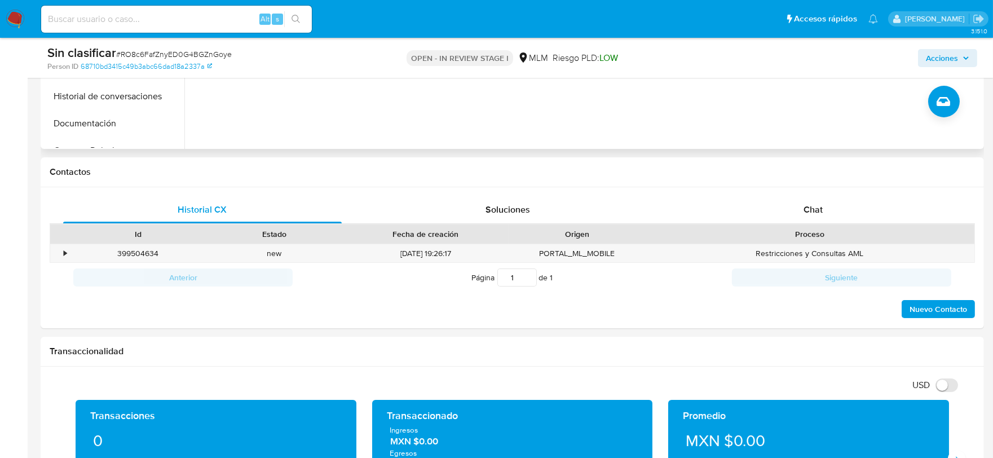
scroll to position [501, 0]
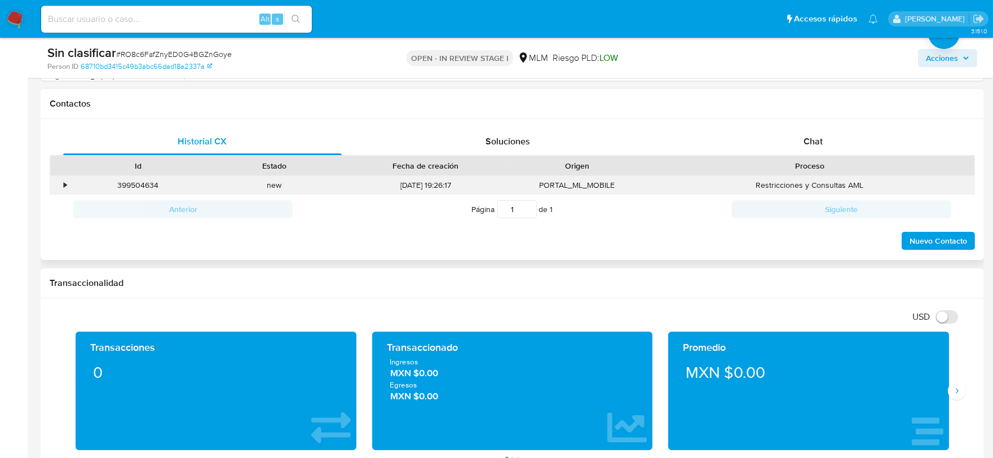
click at [64, 182] on div "•" at bounding box center [65, 185] width 3 height 11
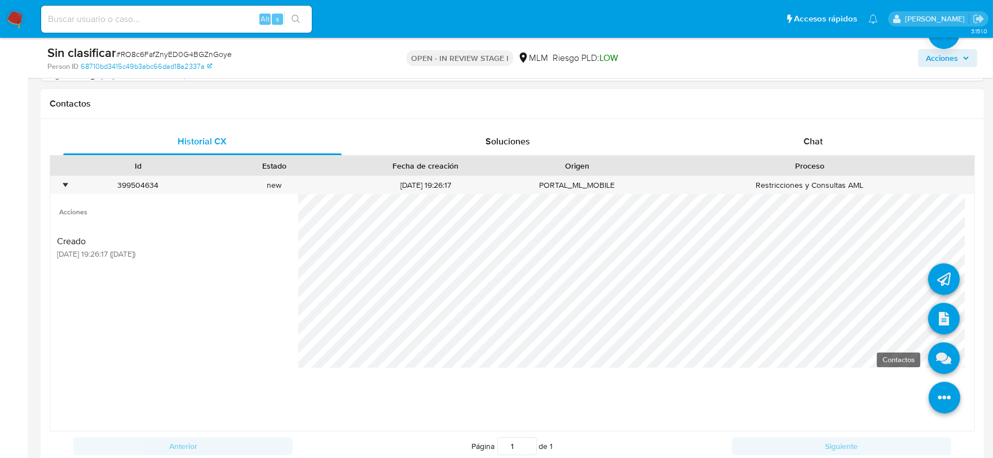
click at [933, 364] on icon at bounding box center [945, 358] width 32 height 32
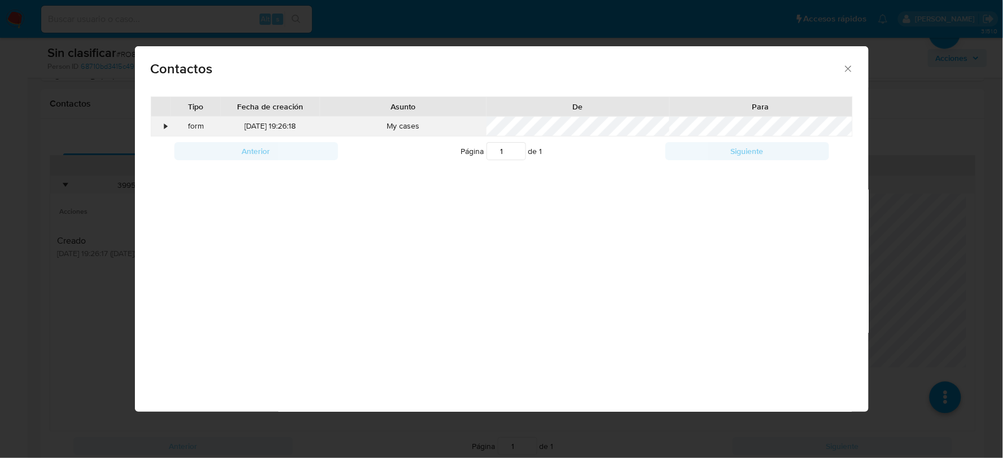
click at [166, 122] on div "•" at bounding box center [166, 126] width 3 height 11
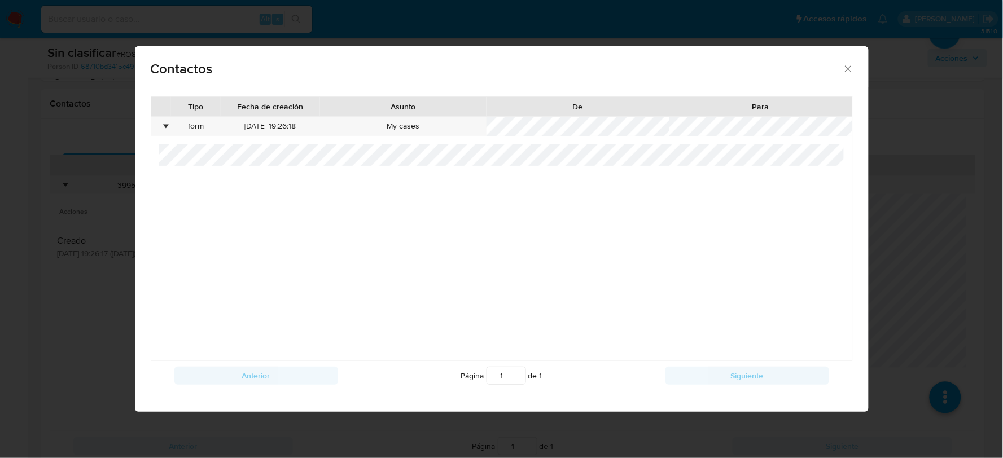
click at [849, 68] on icon "close" at bounding box center [848, 68] width 6 height 6
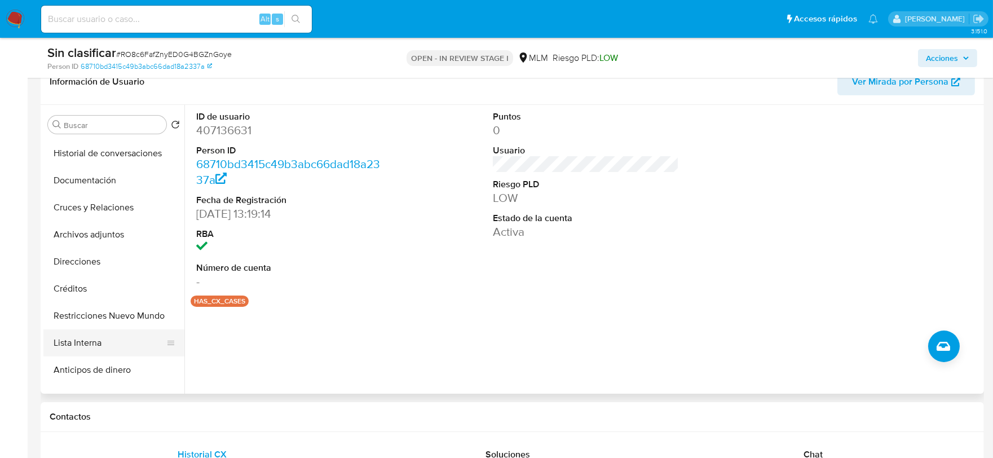
scroll to position [187, 0]
click at [119, 318] on button "Restricciones Nuevo Mundo" at bounding box center [109, 316] width 132 height 27
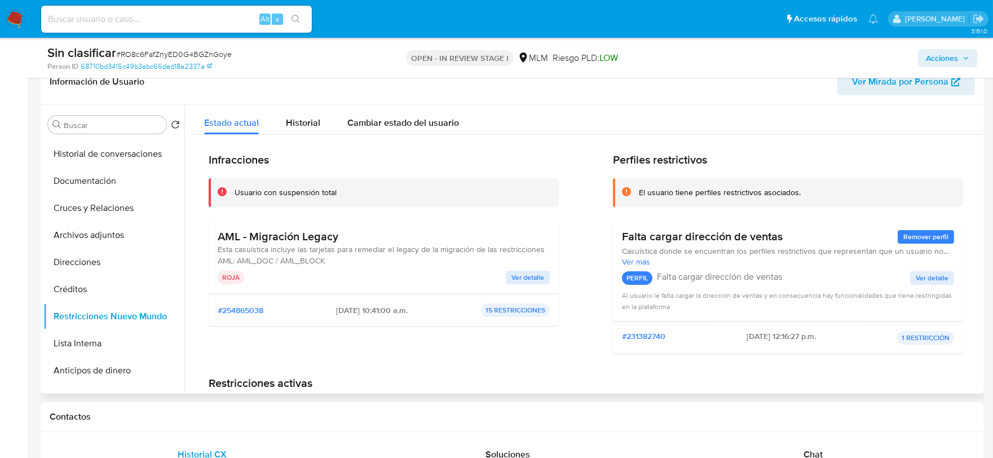
click at [527, 280] on span "Ver detalle" at bounding box center [528, 277] width 33 height 11
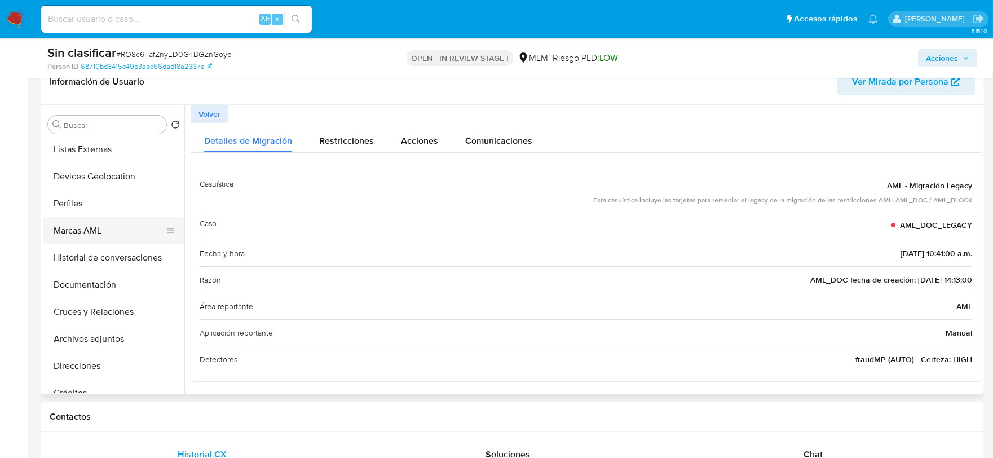
scroll to position [62, 0]
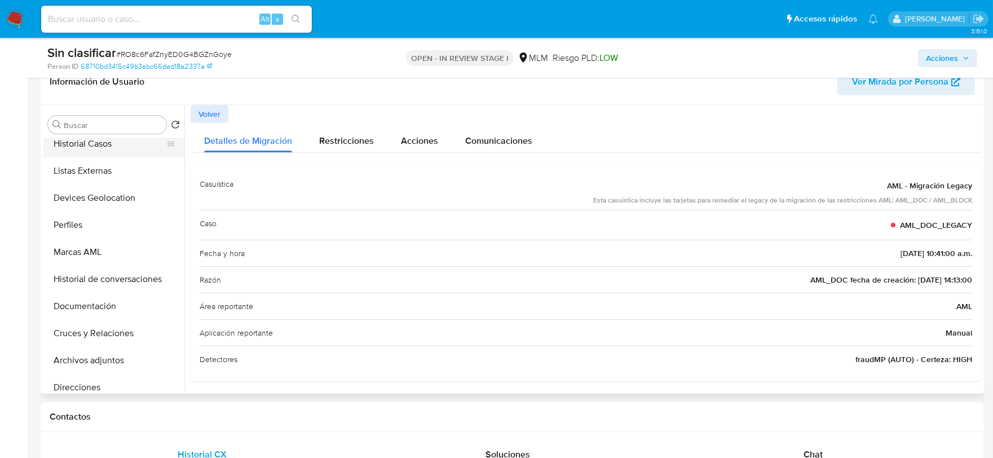
click at [96, 150] on button "Historial Casos" at bounding box center [109, 143] width 132 height 27
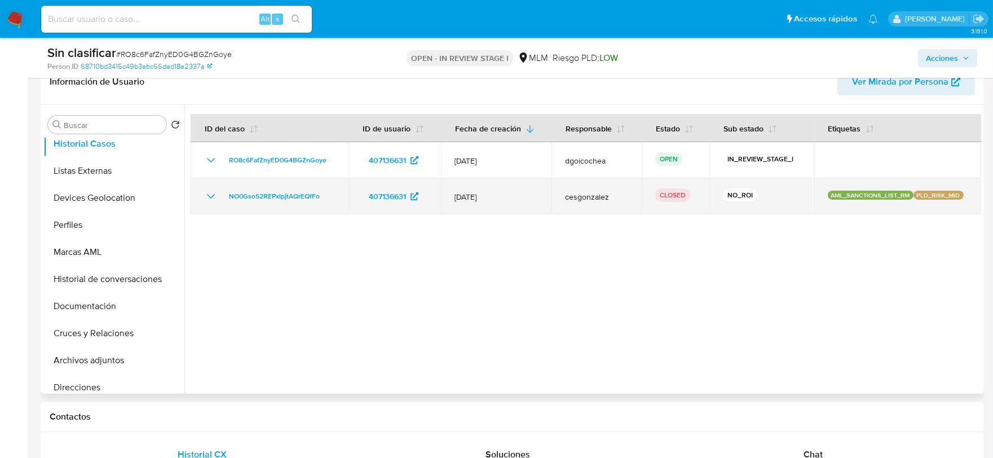
click at [210, 193] on icon "Mostrar/Ocultar" at bounding box center [211, 197] width 14 height 14
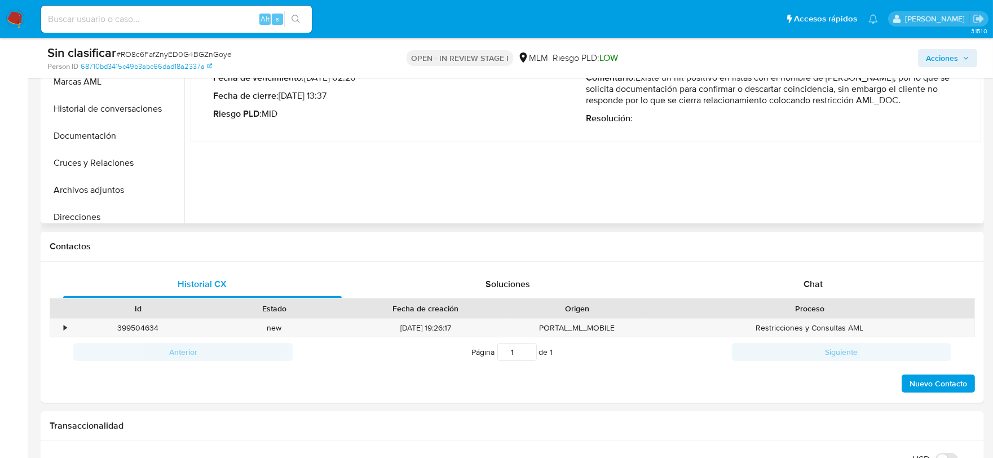
scroll to position [376, 0]
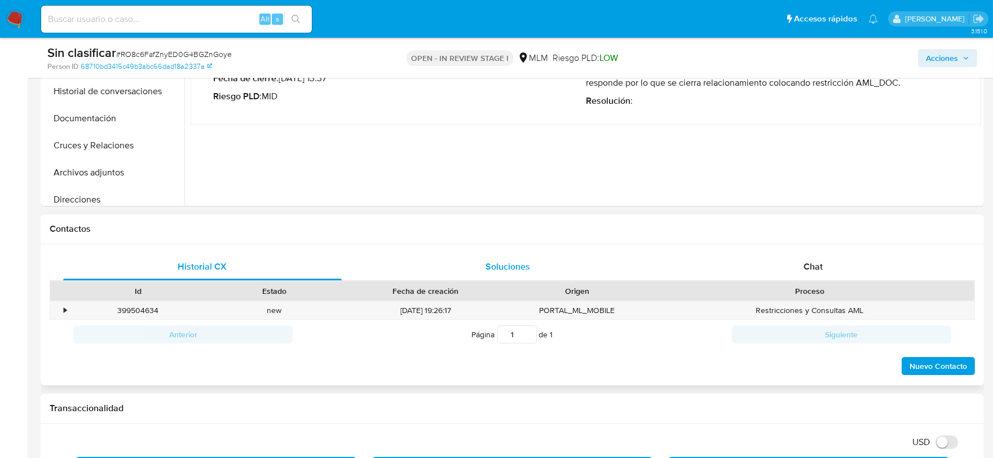
click at [528, 266] on span "Soluciones" at bounding box center [508, 266] width 45 height 13
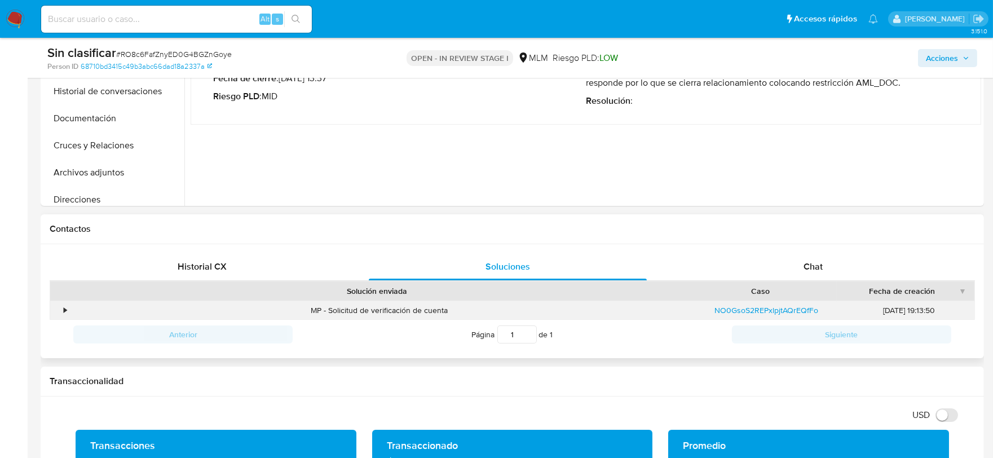
click at [65, 308] on div "•" at bounding box center [65, 310] width 3 height 11
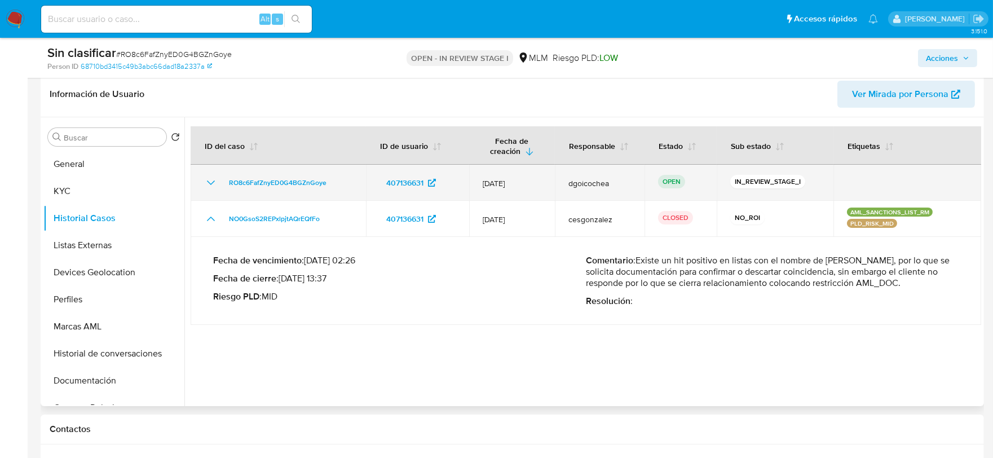
scroll to position [188, 0]
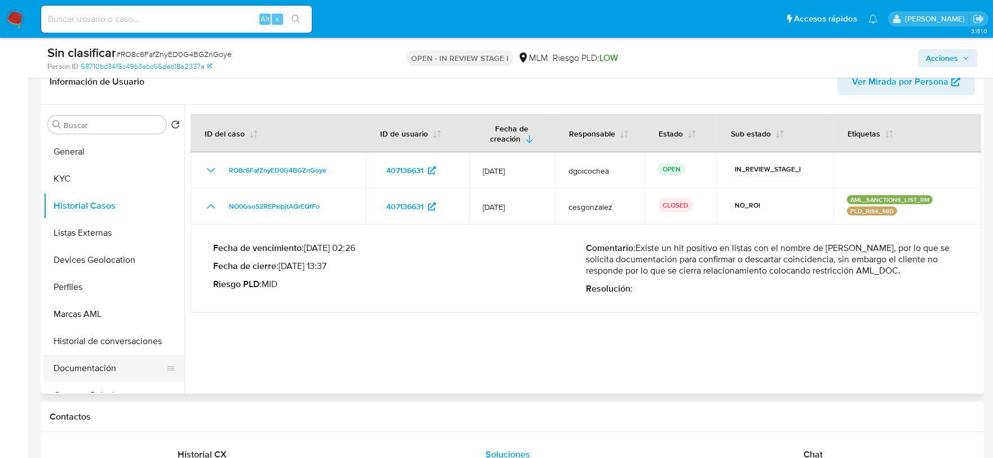
click at [102, 371] on button "Documentación" at bounding box center [109, 368] width 132 height 27
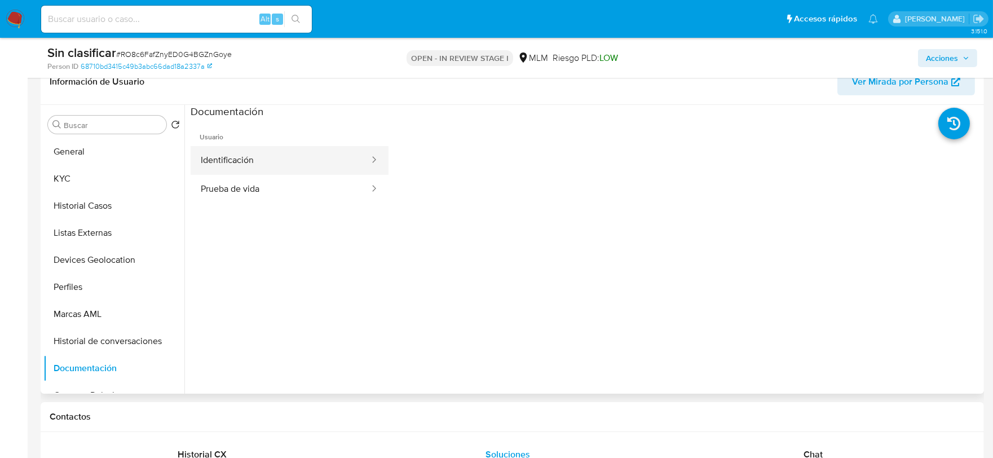
click at [266, 161] on button "Identificación" at bounding box center [281, 160] width 180 height 29
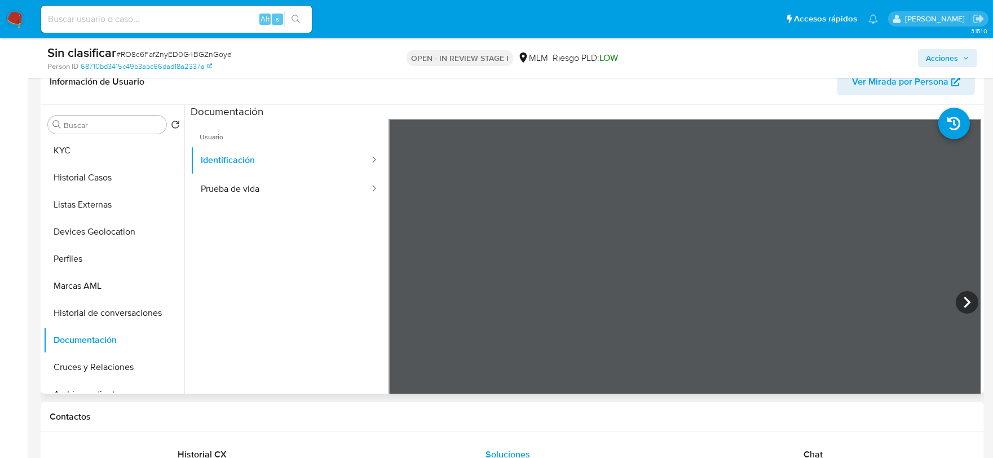
scroll to position [0, 0]
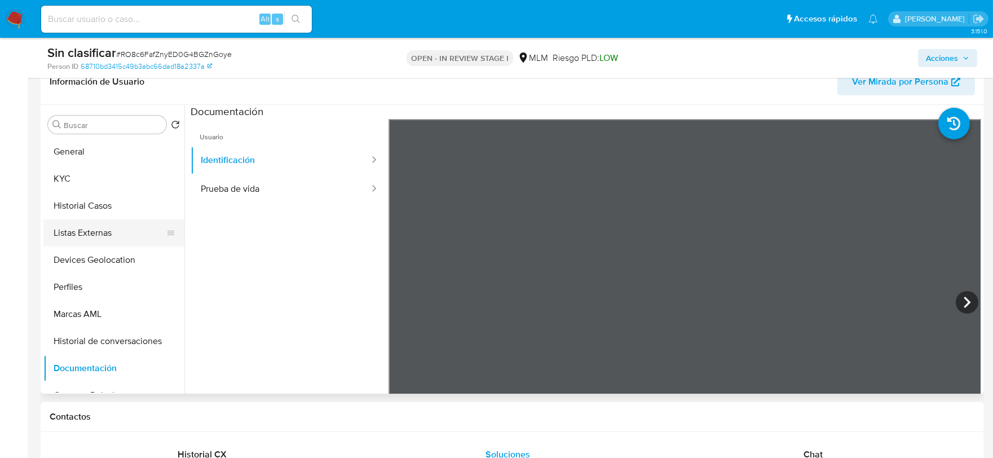
click at [106, 224] on button "Listas Externas" at bounding box center [109, 232] width 132 height 27
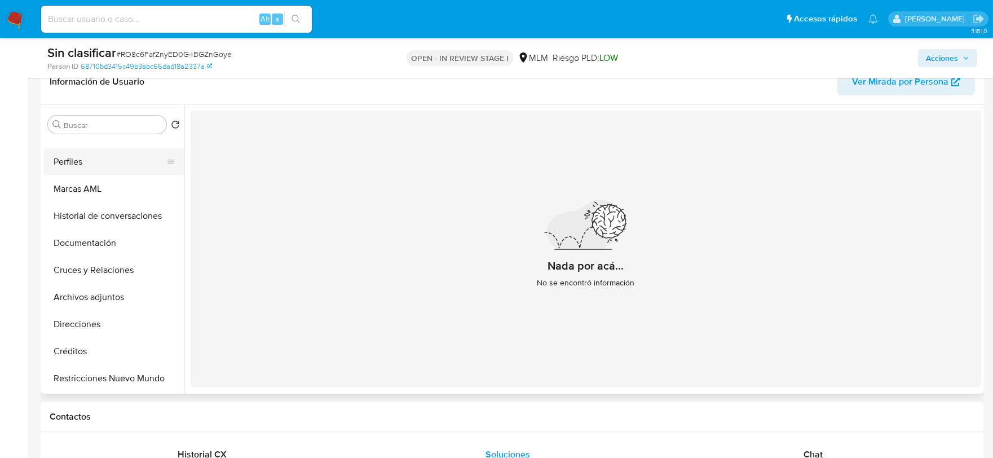
scroll to position [188, 0]
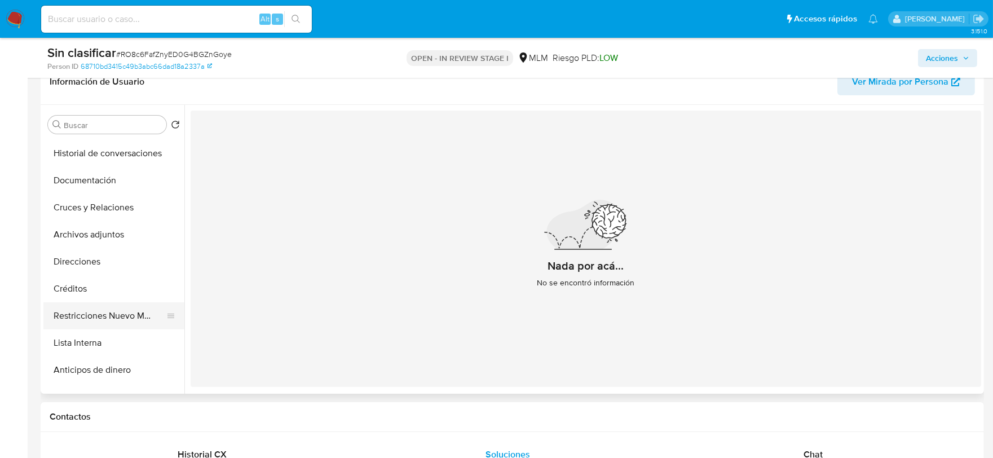
click at [111, 313] on button "Restricciones Nuevo Mundo" at bounding box center [109, 315] width 132 height 27
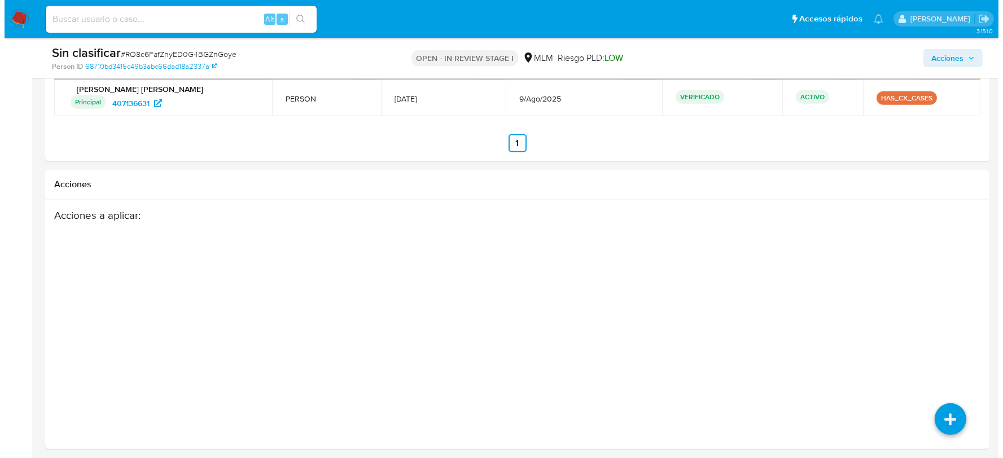
scroll to position [1575, 0]
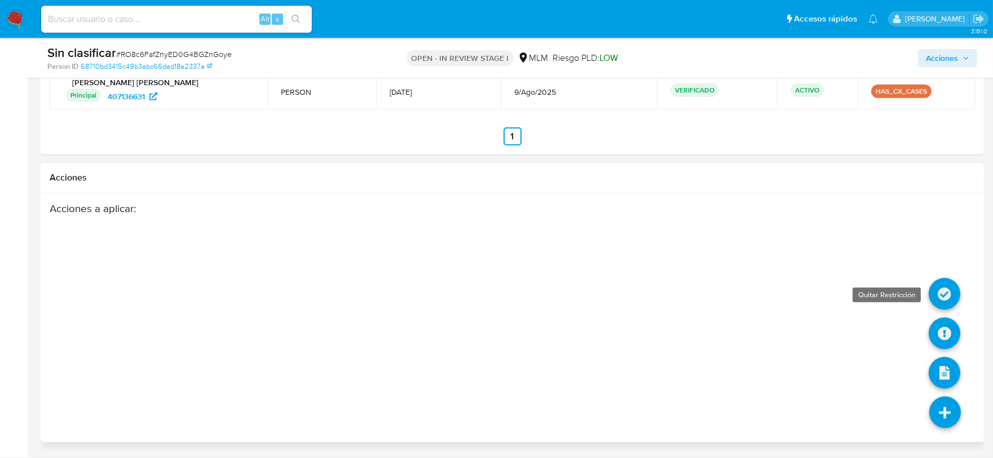
click at [948, 292] on icon at bounding box center [945, 294] width 32 height 32
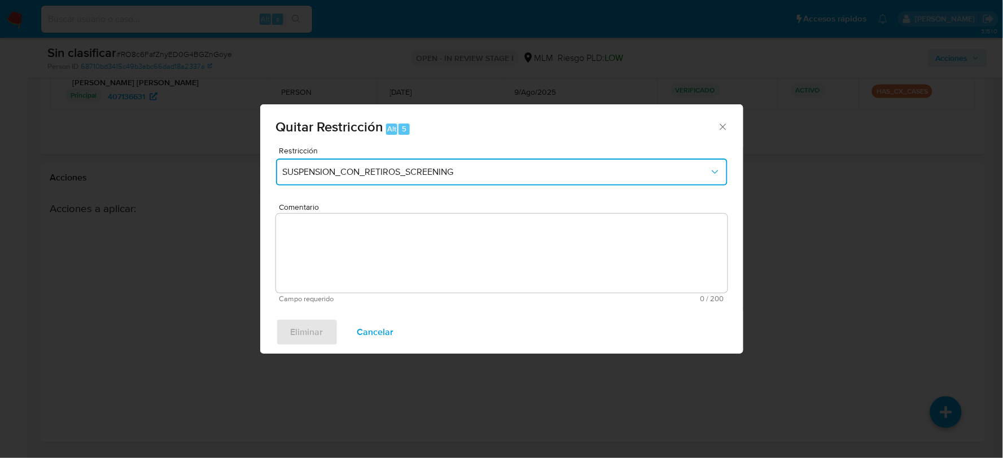
click at [368, 167] on span "SUSPENSION_CON_RETIROS_SCREENING" at bounding box center [496, 171] width 427 height 11
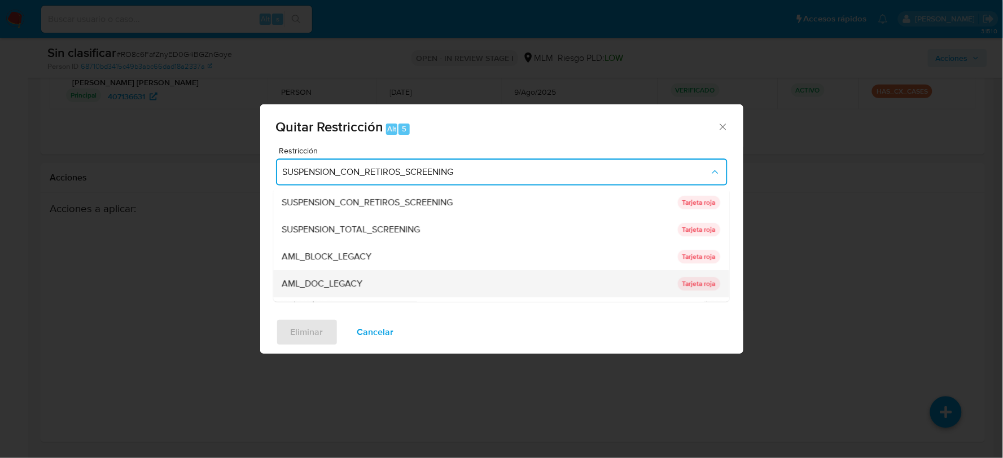
click at [371, 273] on div "AML_DOC_LEGACY" at bounding box center [476, 283] width 389 height 27
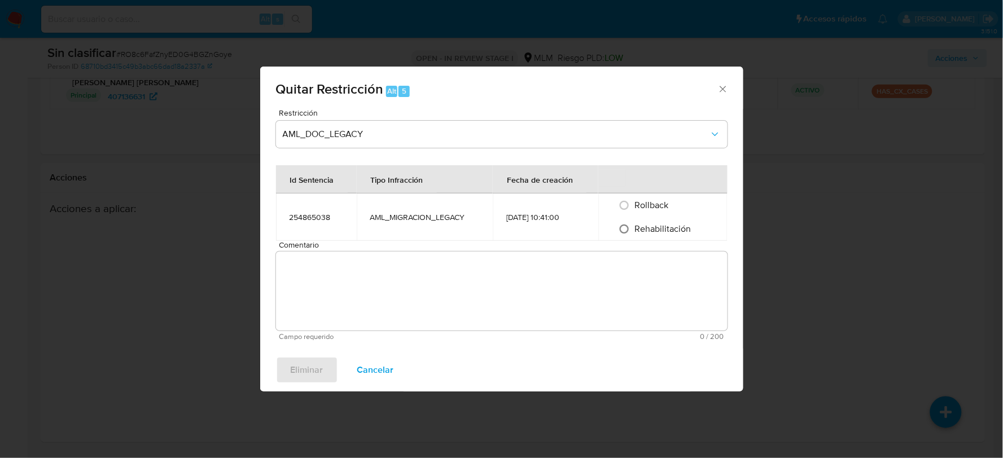
click at [625, 229] on input "Rehabilitación" at bounding box center [624, 229] width 18 height 18
radio input "true"
click at [508, 274] on textarea "Comentario" at bounding box center [501, 291] width 451 height 79
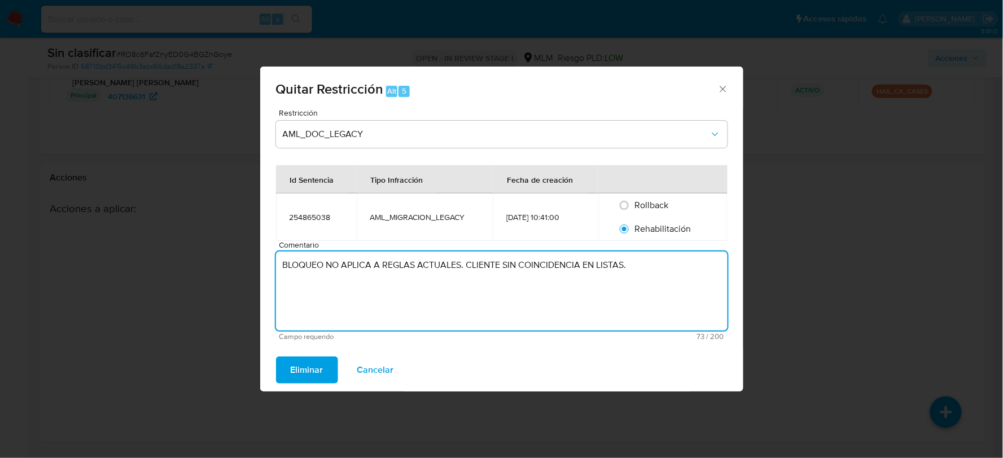
drag, startPoint x: 637, startPoint y: 263, endPoint x: 347, endPoint y: 263, distance: 290.5
click at [335, 263] on textarea "BLOQUEO NO APLICA A REGLAS ACTUALES. CLIENTE SIN COINCIDENCIA EN LISTAS." at bounding box center [501, 291] width 451 height 79
drag, startPoint x: 619, startPoint y: 258, endPoint x: 622, endPoint y: 263, distance: 6.1
click at [618, 258] on textarea "BLOQUEO NO APLICA A REGLAS ACTUALES. CLIENTE SIN COINCIDENCIA EN LISTAS." at bounding box center [501, 291] width 451 height 79
click at [499, 265] on textarea "BLOQUEO NO APLICA A REGLAS ACTUALES. CLIENTE SIN COINCIDENCIA EN LISTAS." at bounding box center [501, 291] width 451 height 79
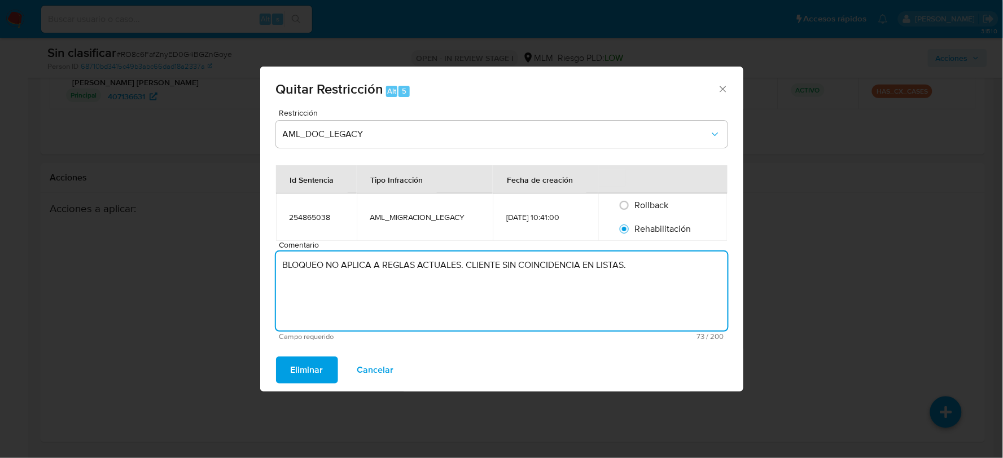
click at [504, 264] on textarea "BLOQUEO NO APLICA A REGLAS ACTUALES. CLIENTE SIN COINCIDENCIA EN LISTAS." at bounding box center [501, 291] width 451 height 79
drag, startPoint x: 292, startPoint y: 281, endPoint x: 312, endPoint y: 284, distance: 20.6
click at [296, 283] on textarea "BLOQUEO NO APLICA A REGLAS ACTUALES. CLIENTE CON DOCUMENTACION, SIN COINCIDENCI…" at bounding box center [501, 291] width 451 height 79
drag, startPoint x: 327, startPoint y: 282, endPoint x: 256, endPoint y: 262, distance: 74.3
click at [256, 262] on div "Quitar Restricción Alt 5 Restricción AML_DOC_LEGACY Id Sentencia Tipo Infracció…" at bounding box center [501, 229] width 1003 height 458
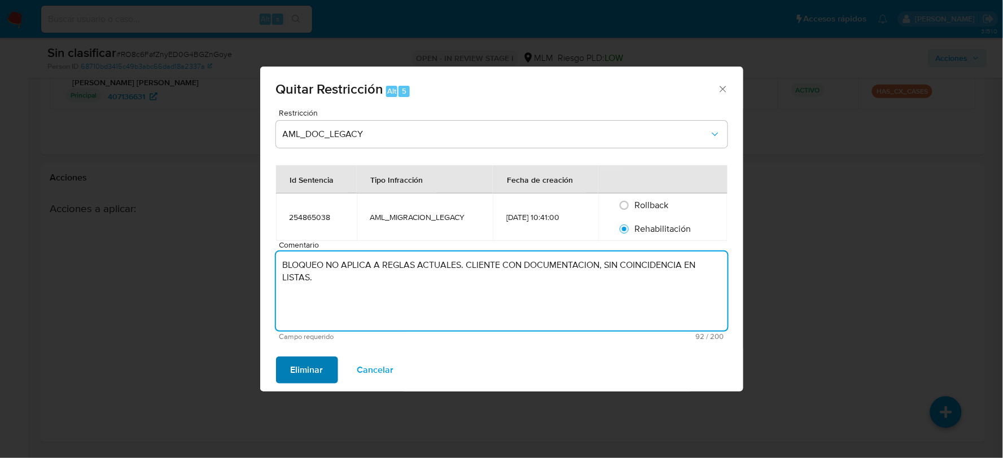
type textarea "BLOQUEO NO APLICA A REGLAS ACTUALES. CLIENTE CON DOCUMENTACION, SIN COINCIDENCI…"
click at [306, 371] on span "Eliminar" at bounding box center [307, 370] width 33 height 25
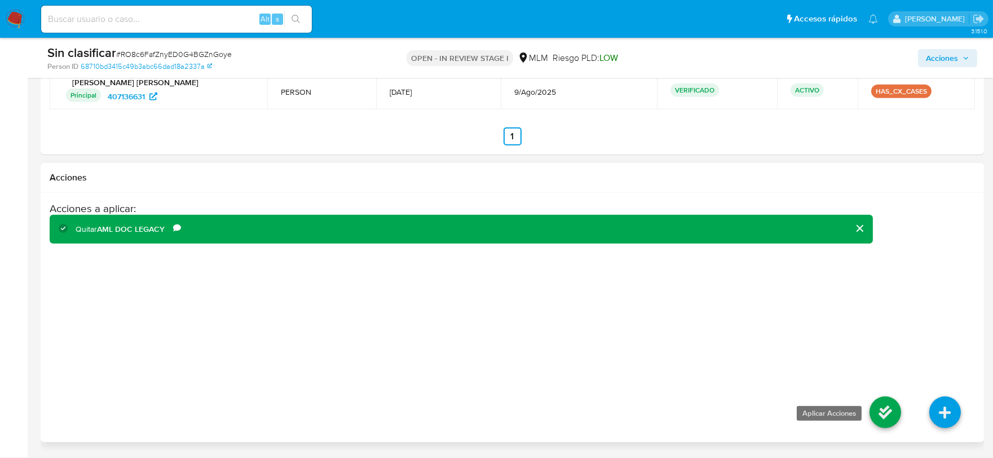
click at [872, 410] on icon at bounding box center [886, 413] width 32 height 32
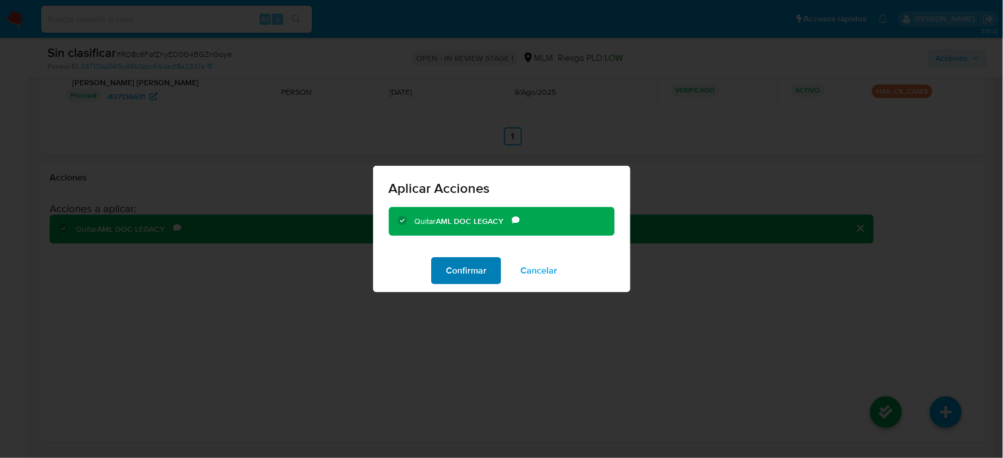
click at [472, 266] on span "Confirmar" at bounding box center [466, 270] width 41 height 25
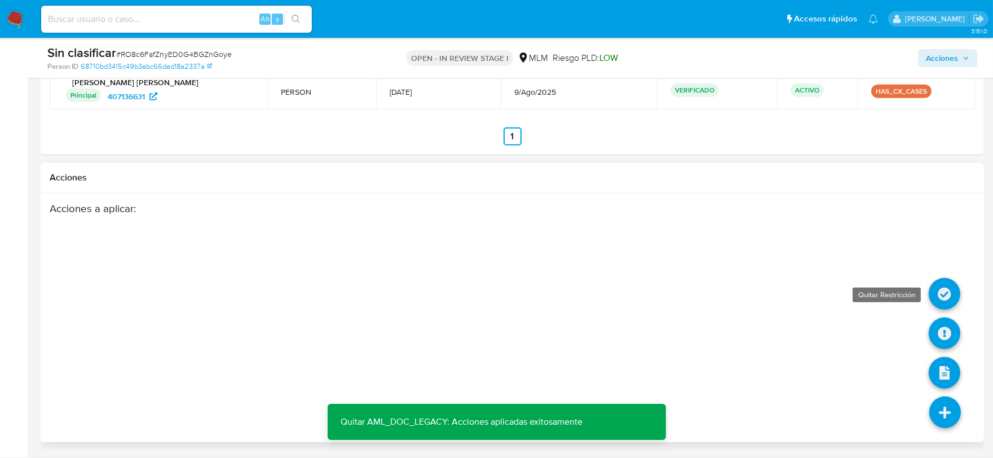
click at [948, 294] on icon at bounding box center [945, 294] width 32 height 32
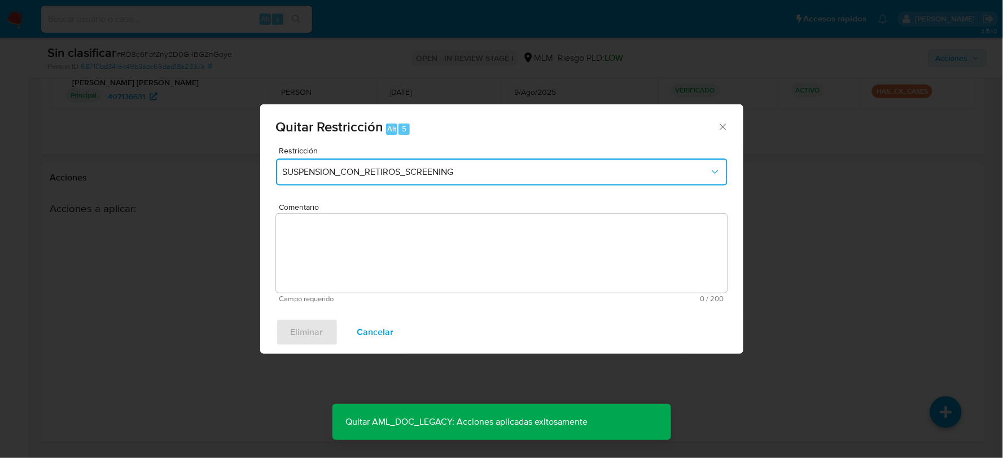
click at [426, 173] on span "SUSPENSION_CON_RETIROS_SCREENING" at bounding box center [496, 171] width 427 height 11
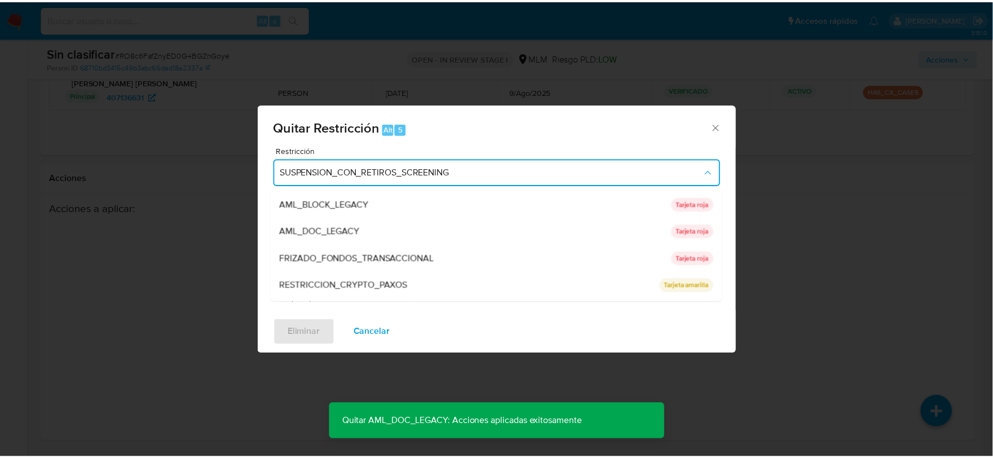
scroll to position [0, 0]
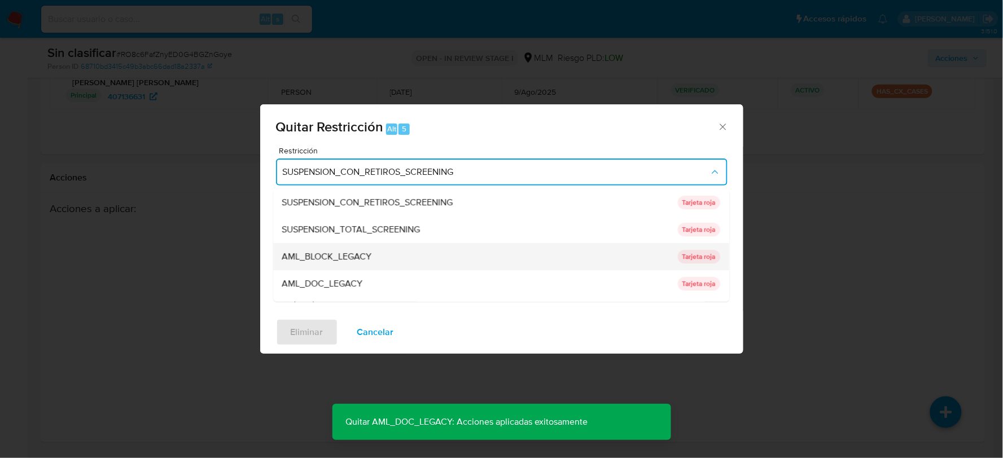
click at [413, 254] on div "AML_BLOCK_LEGACY" at bounding box center [476, 256] width 389 height 27
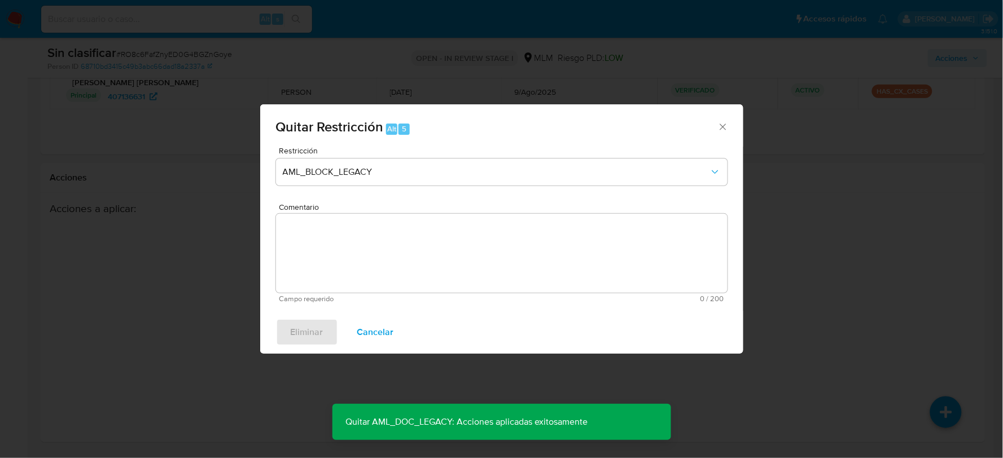
click at [724, 129] on icon "Cerrar ventana" at bounding box center [722, 127] width 6 height 6
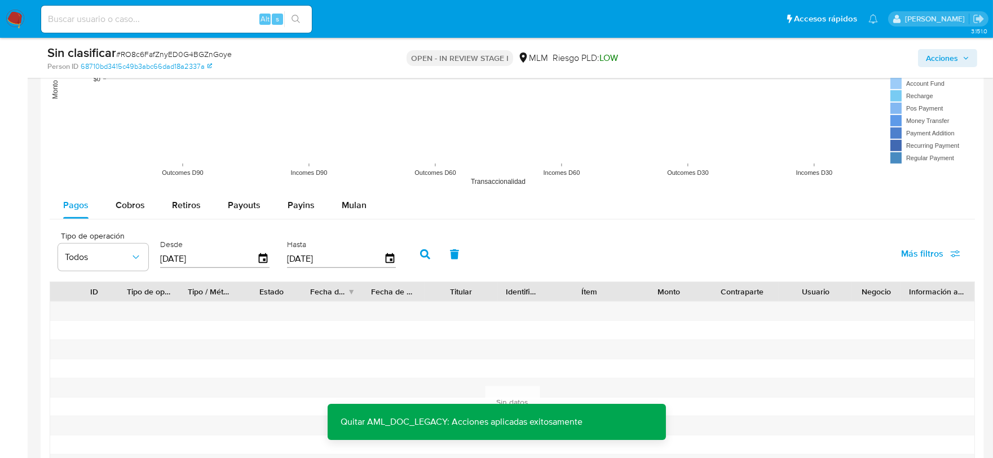
scroll to position [1010, 0]
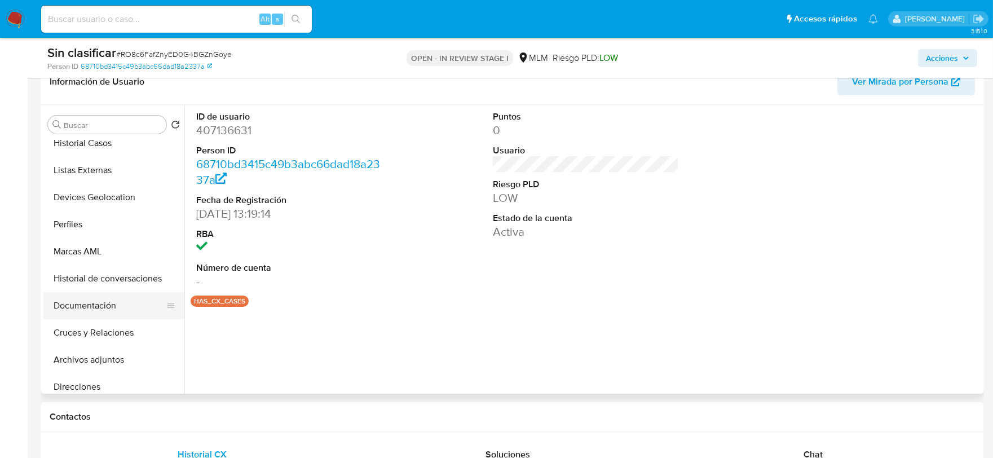
scroll to position [125, 0]
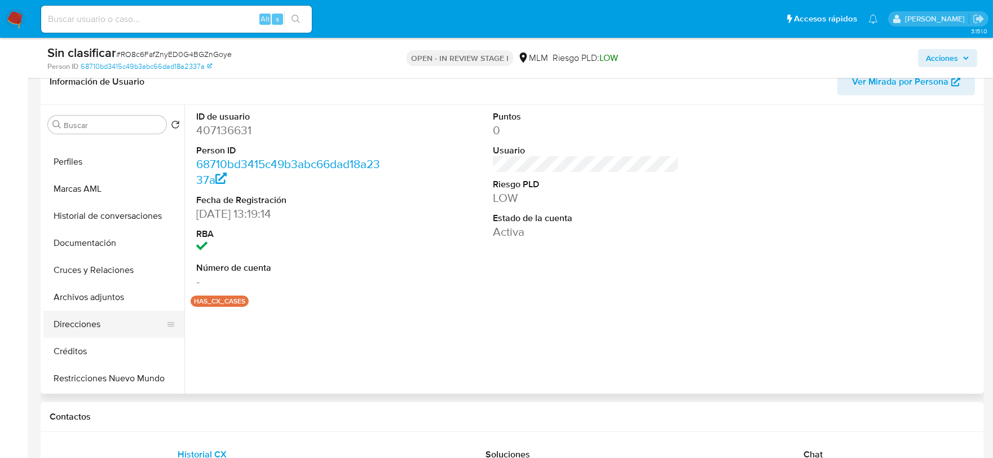
select select "10"
click at [125, 380] on button "Restricciones Nuevo Mundo" at bounding box center [109, 378] width 132 height 27
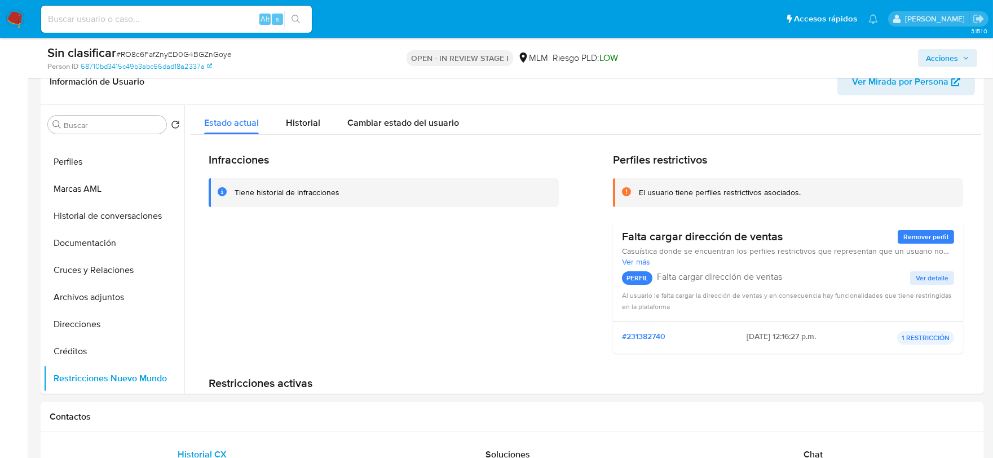
click at [955, 55] on span "Acciones" at bounding box center [942, 58] width 32 height 18
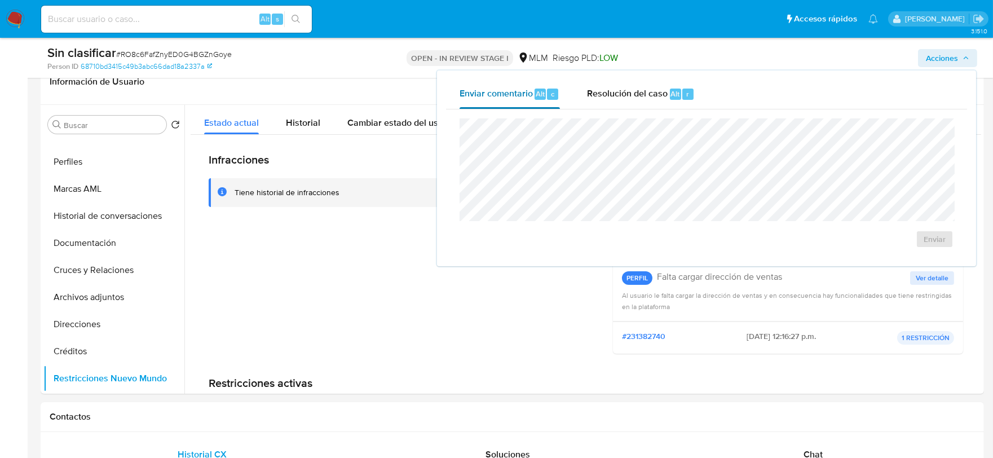
click at [570, 90] on button "Enviar comentario Alt c" at bounding box center [509, 94] width 127 height 29
click at [615, 99] on div "Resolución del caso Alt r" at bounding box center [641, 94] width 108 height 29
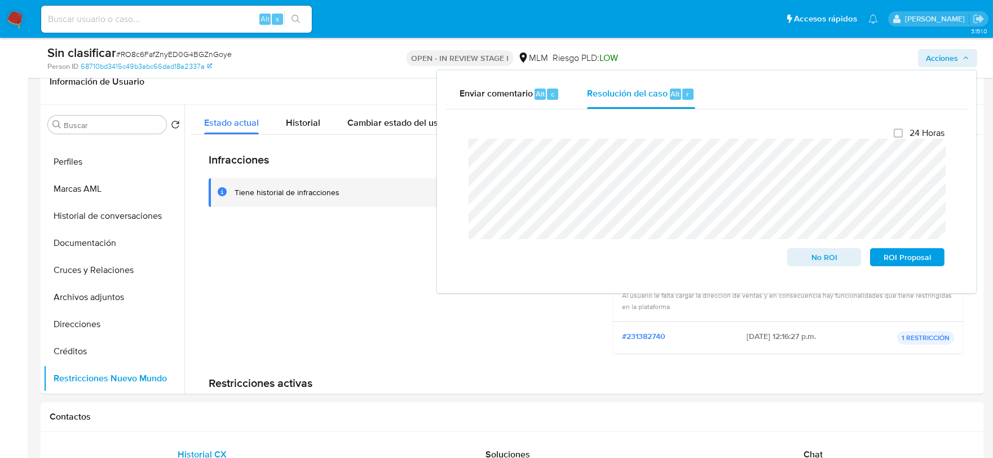
click at [437, 149] on div "Enviar comentario Alt c Resolución del caso Alt r Cierre de caso 24 Horas No RO…" at bounding box center [706, 182] width 539 height 223
click at [851, 255] on span "No ROI" at bounding box center [824, 257] width 59 height 16
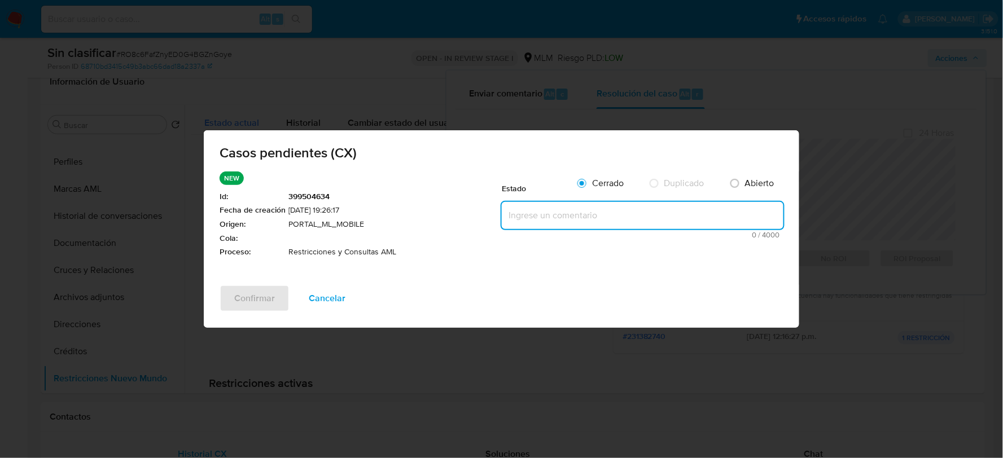
click at [587, 213] on textarea at bounding box center [643, 215] width 282 height 27
paste textarea "SE VALIDA CX, SE ELIMINAN RESTRICCIONES BLOQUEO NO APLICA A REGLAS ACTUALES. CL…"
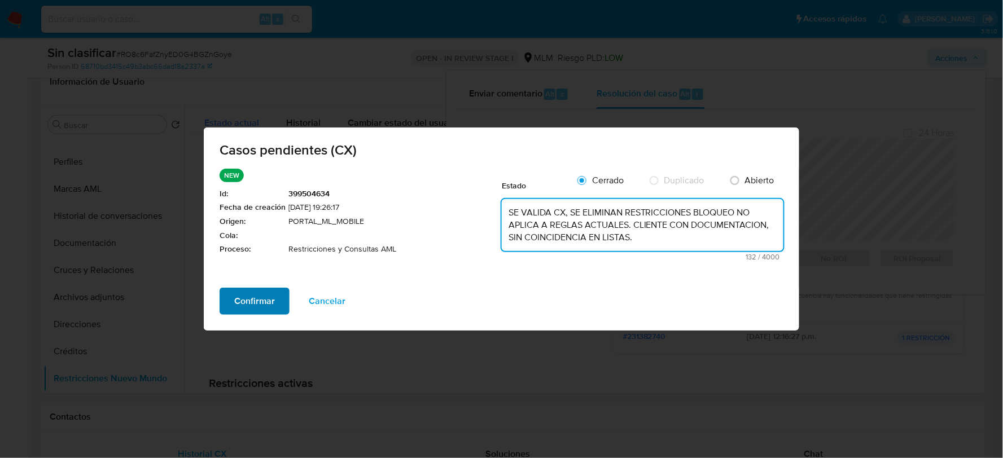
type textarea "SE VALIDA CX, SE ELIMINAN RESTRICCIONES BLOQUEO NO APLICA A REGLAS ACTUALES. CL…"
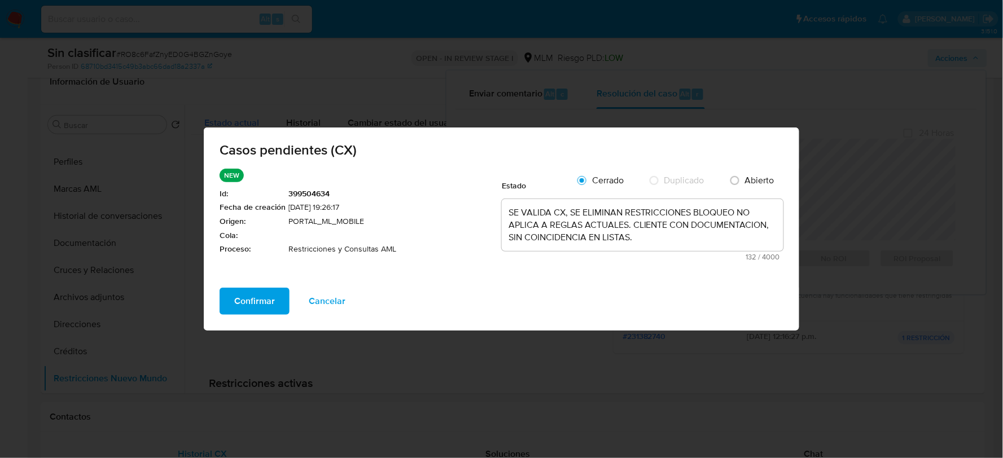
click at [266, 292] on span "Confirmar" at bounding box center [254, 301] width 41 height 25
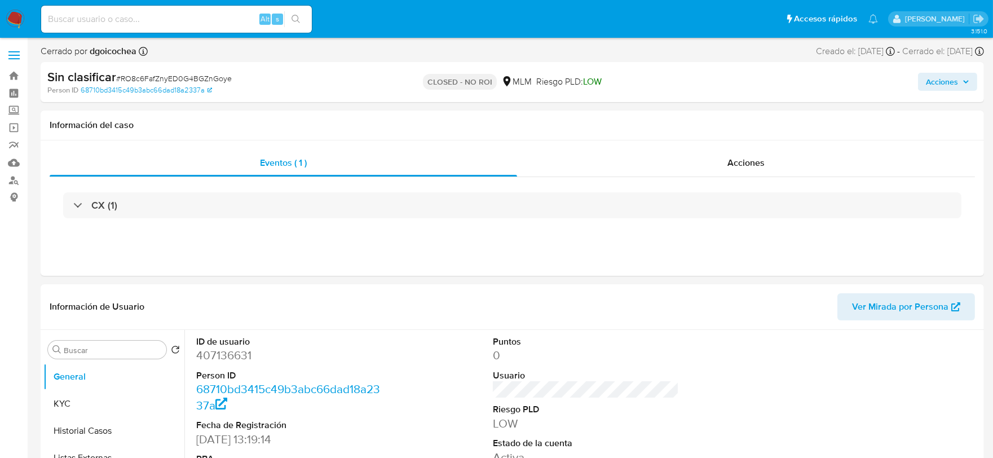
select select "10"
